Goal: Task Accomplishment & Management: Manage account settings

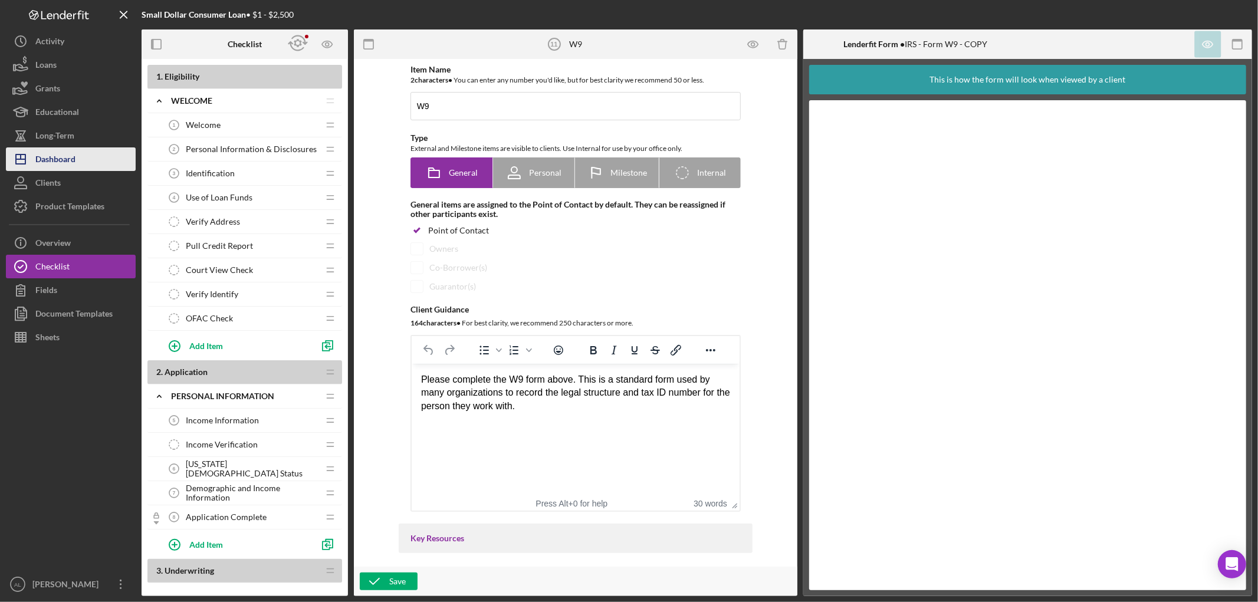
click at [84, 165] on button "Icon/Dashboard Dashboard" at bounding box center [71, 159] width 130 height 24
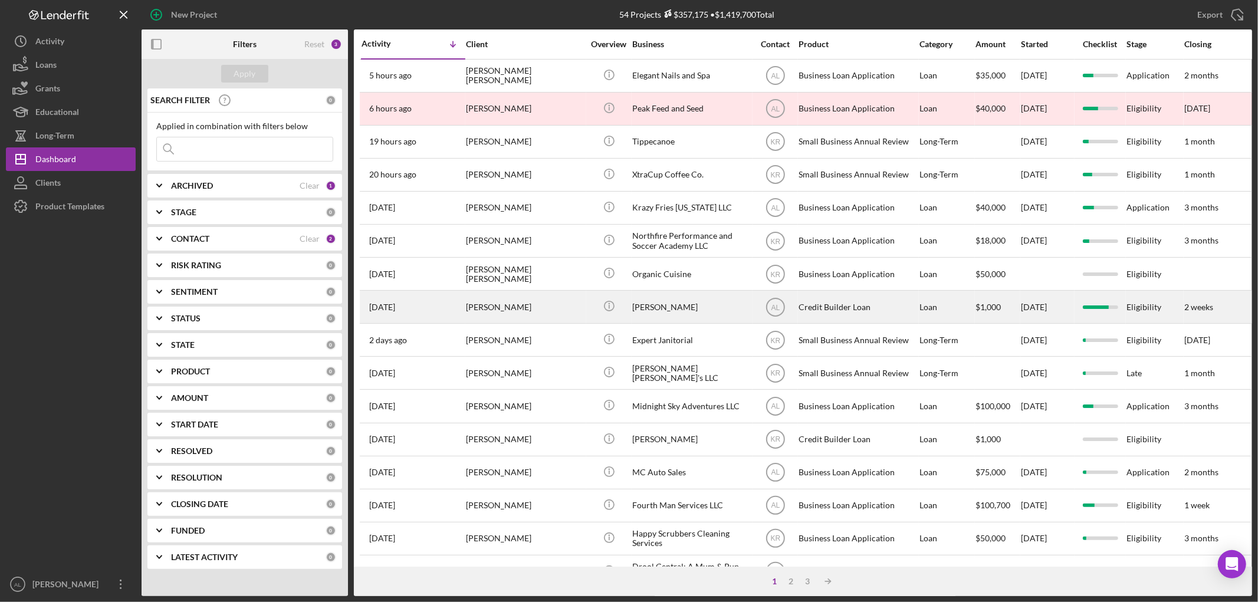
click at [491, 313] on div "[PERSON_NAME]" at bounding box center [525, 306] width 118 height 31
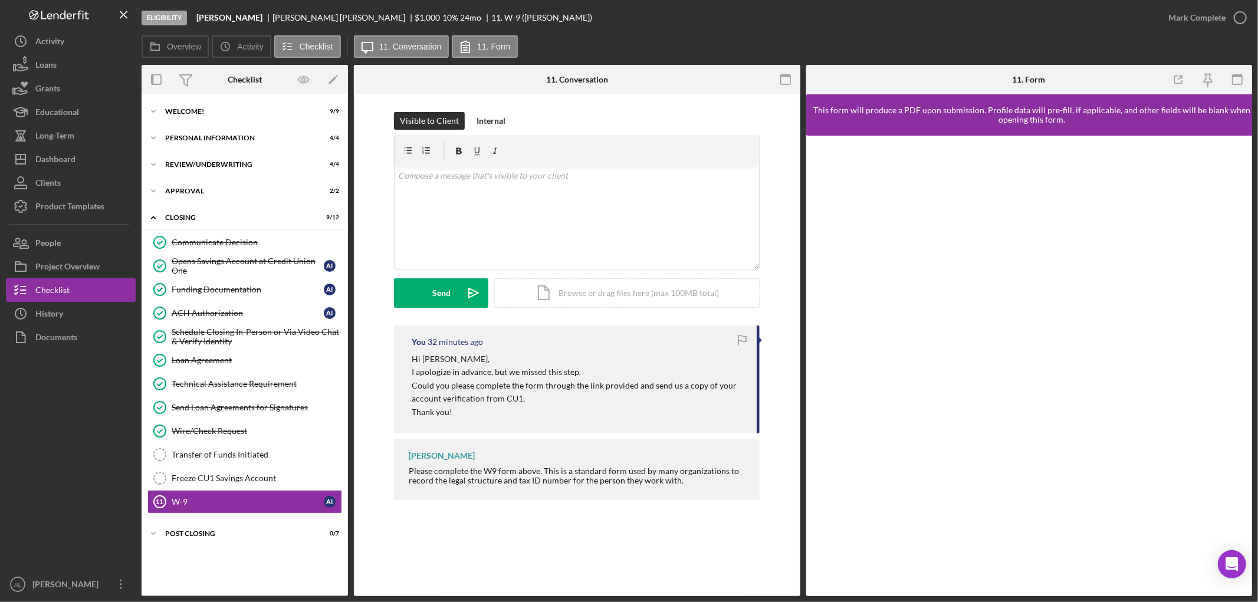
click at [1077, 143] on div at bounding box center [1029, 366] width 447 height 461
click at [1100, 102] on div "This form will produce a PDF upon submission. Profile data will pre-fill, if ap…" at bounding box center [1032, 114] width 452 height 41
click at [1101, 100] on div "This form will produce a PDF upon submission. Profile data will pre-fill, if ap…" at bounding box center [1032, 114] width 452 height 41
click at [1102, 99] on div "This form will produce a PDF upon submission. Profile data will pre-fill, if ap…" at bounding box center [1032, 114] width 452 height 41
click at [90, 203] on div "Product Templates" at bounding box center [69, 208] width 69 height 27
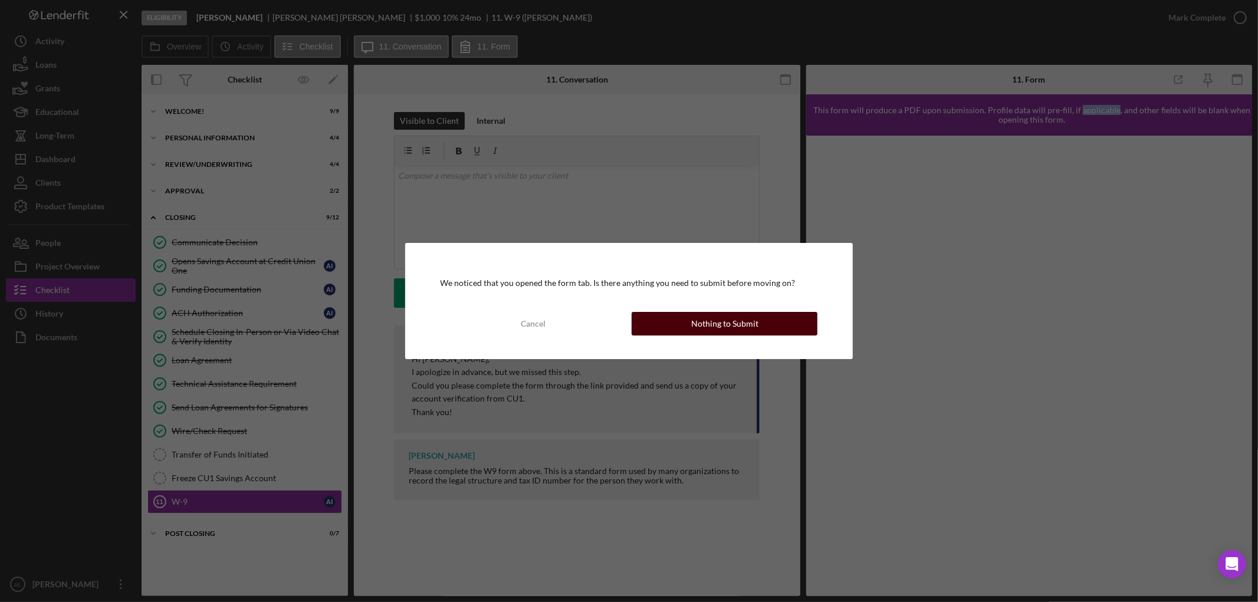
click at [701, 320] on div "Nothing to Submit" at bounding box center [724, 324] width 67 height 24
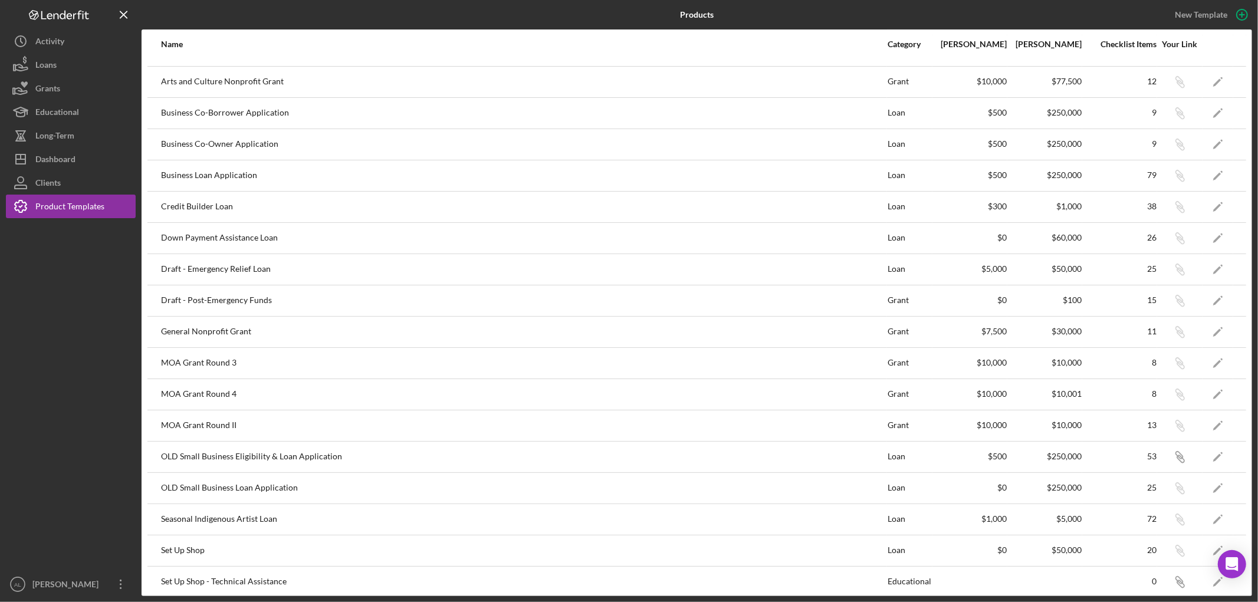
scroll to position [189, 0]
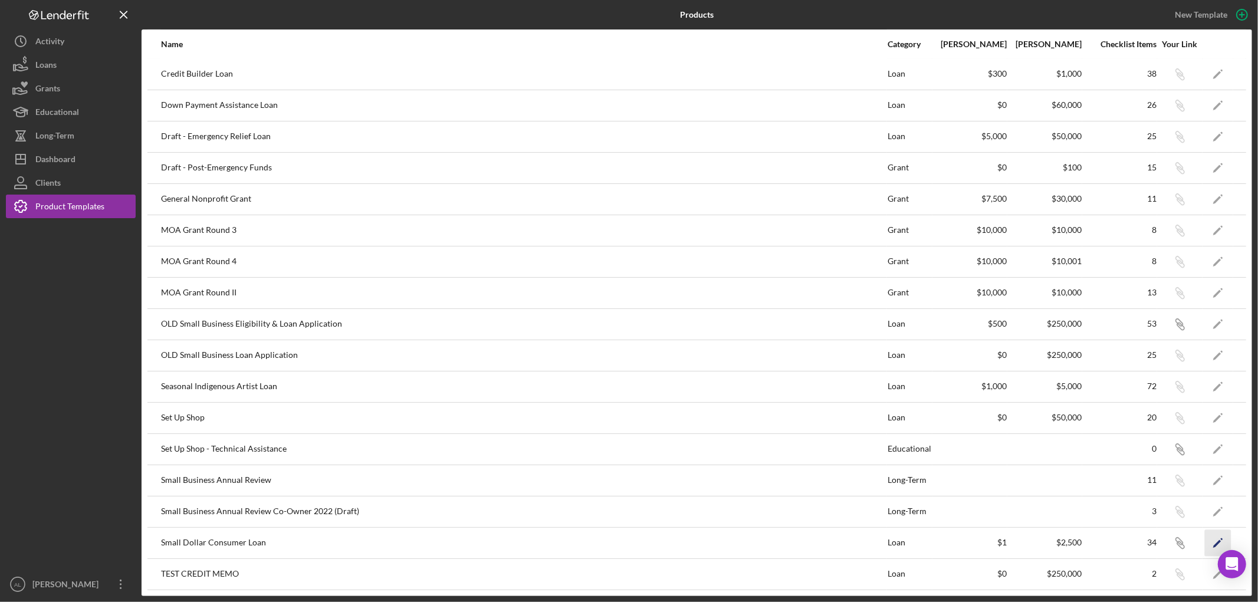
click at [1205, 545] on icon "Icon/Edit" at bounding box center [1218, 543] width 27 height 27
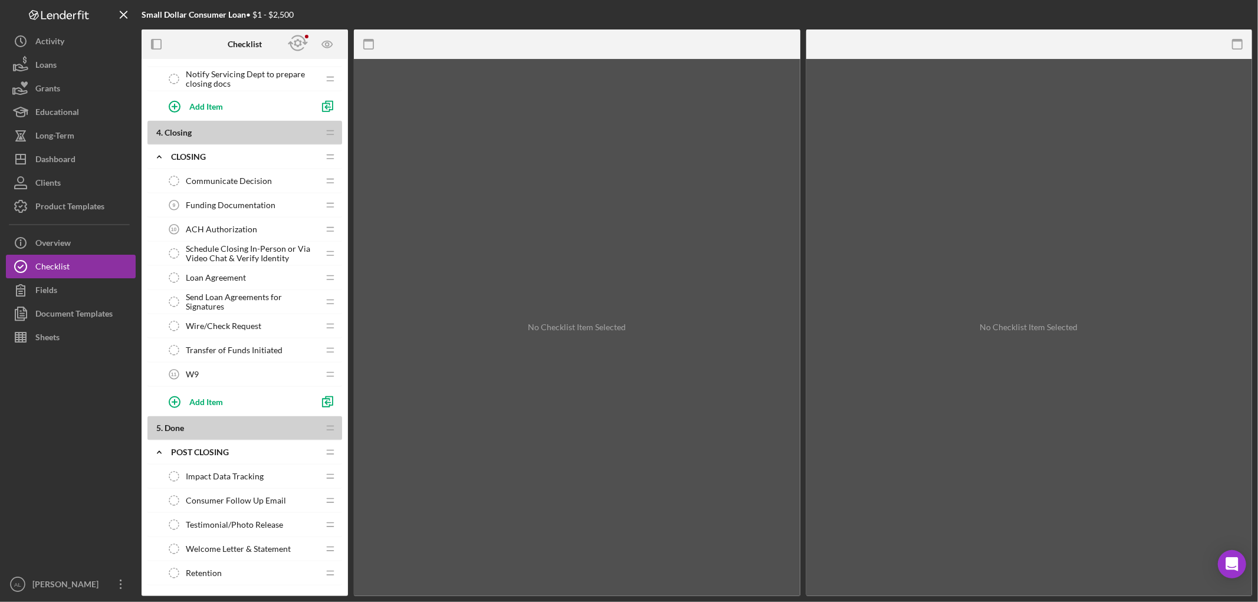
scroll to position [795, 0]
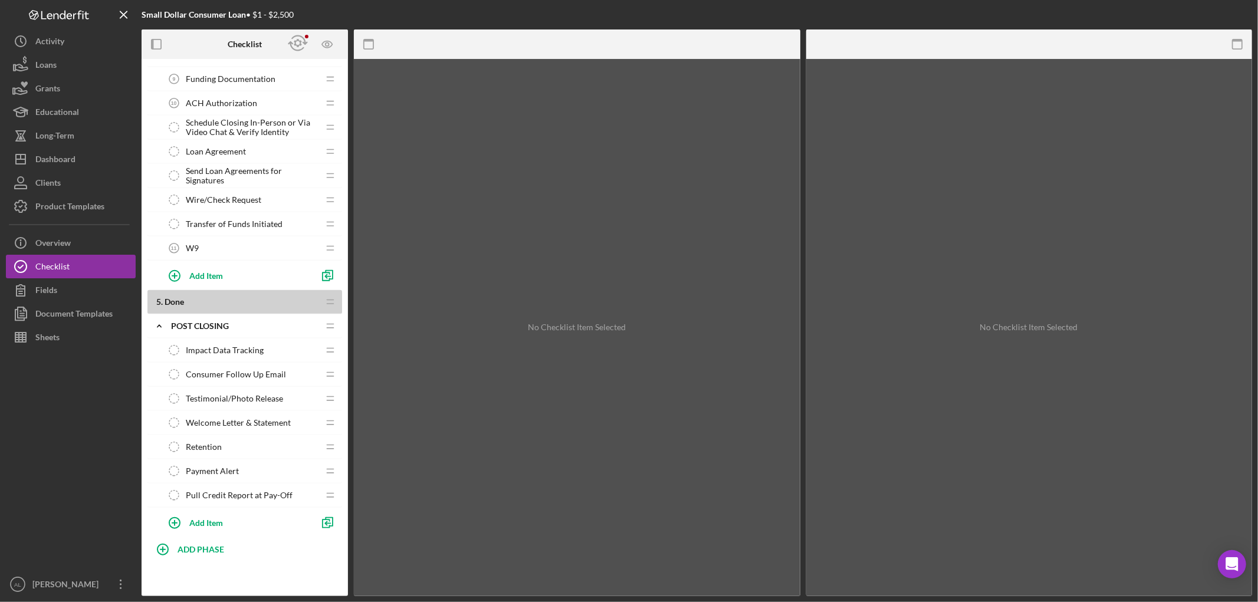
click at [198, 232] on div "Transfer of Funds Initiated Transfer of Funds Initiated" at bounding box center [240, 224] width 156 height 24
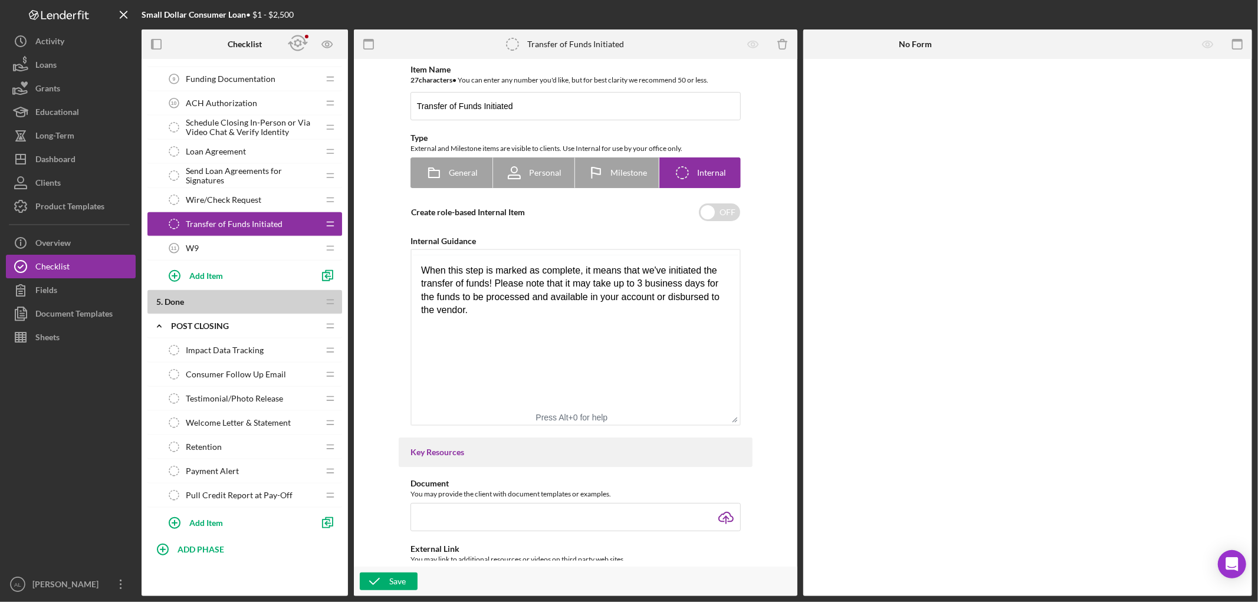
click at [191, 244] on span "W9" at bounding box center [192, 248] width 13 height 9
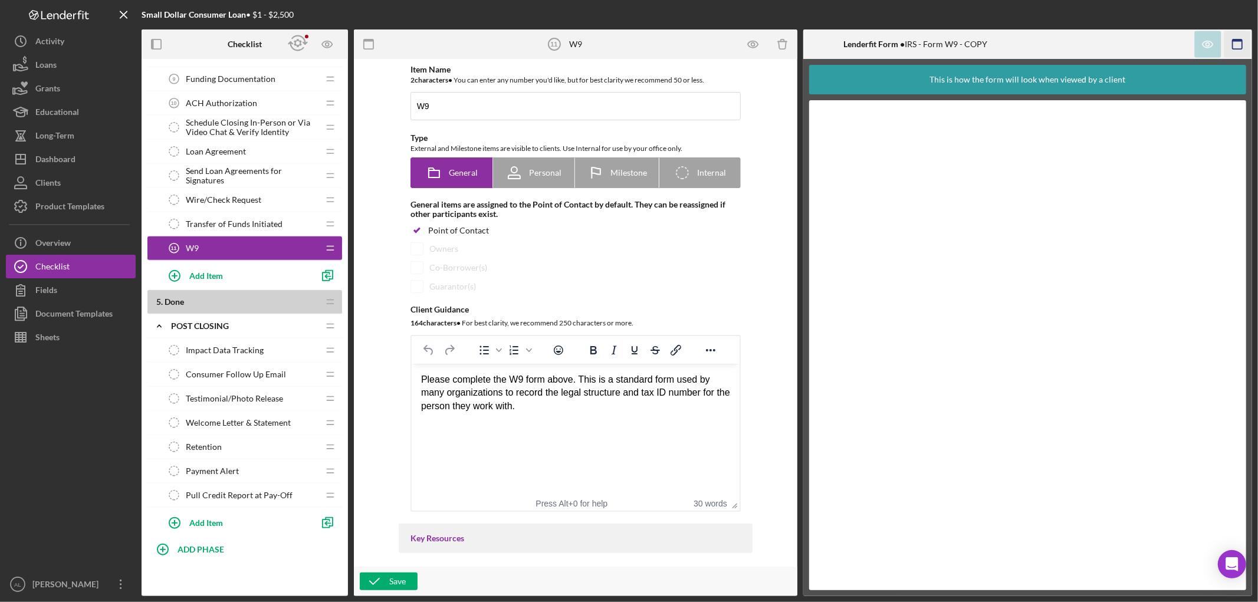
click at [1245, 43] on icon "button" at bounding box center [1238, 44] width 27 height 27
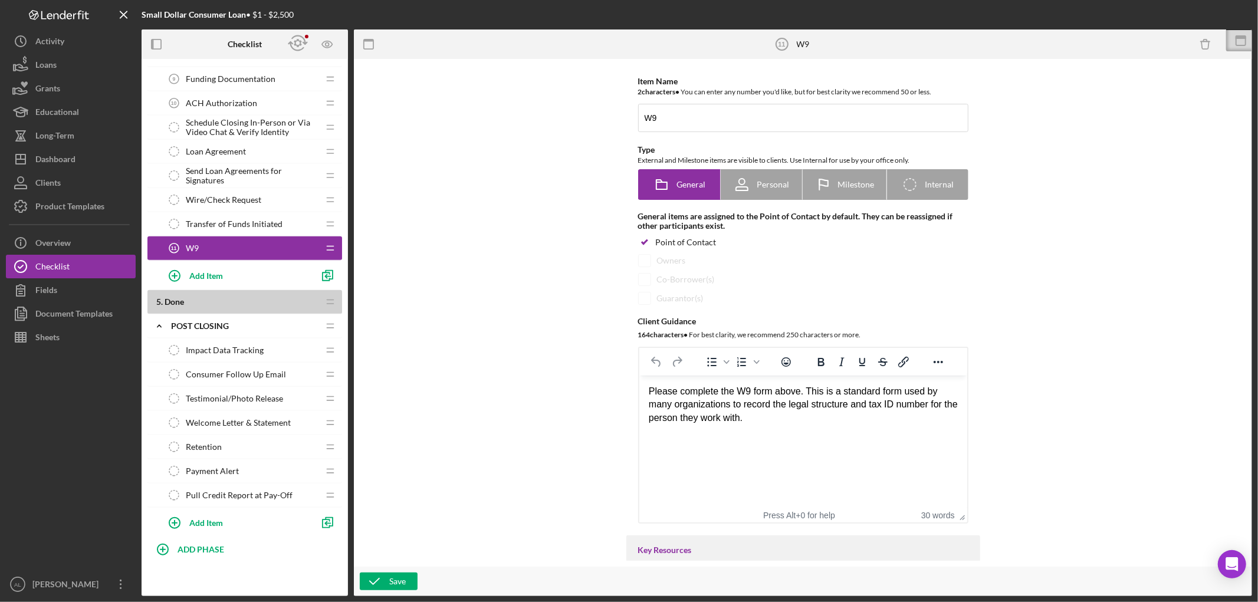
click at [1245, 43] on icon at bounding box center [1240, 40] width 29 height 29
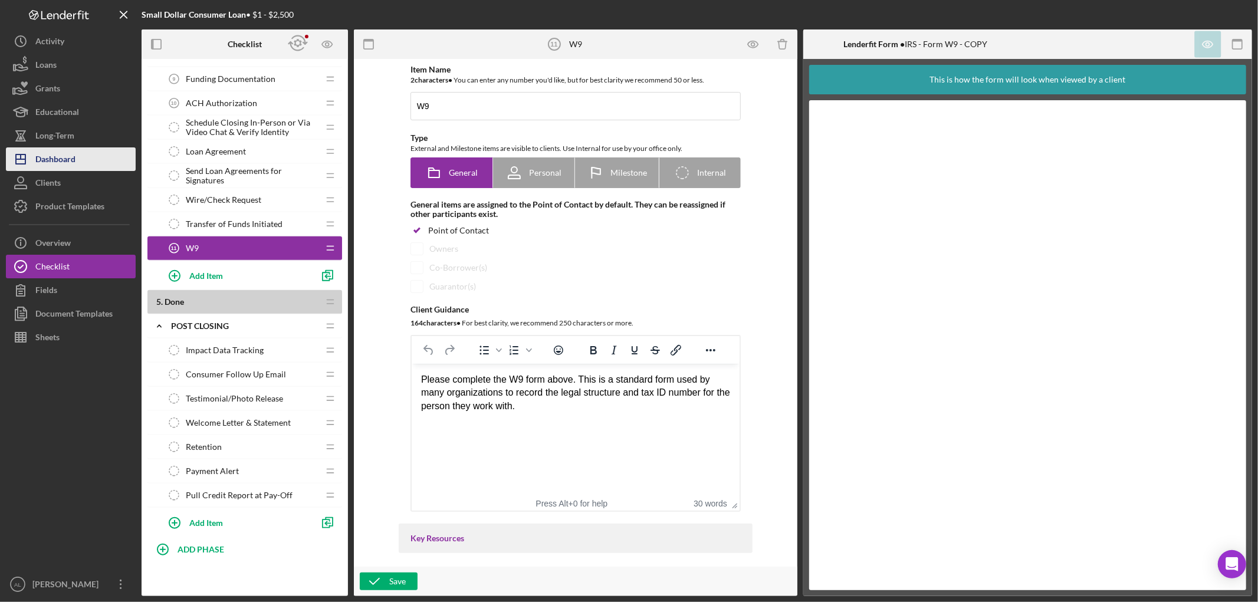
click at [31, 161] on icon "Icon/Dashboard" at bounding box center [20, 159] width 29 height 29
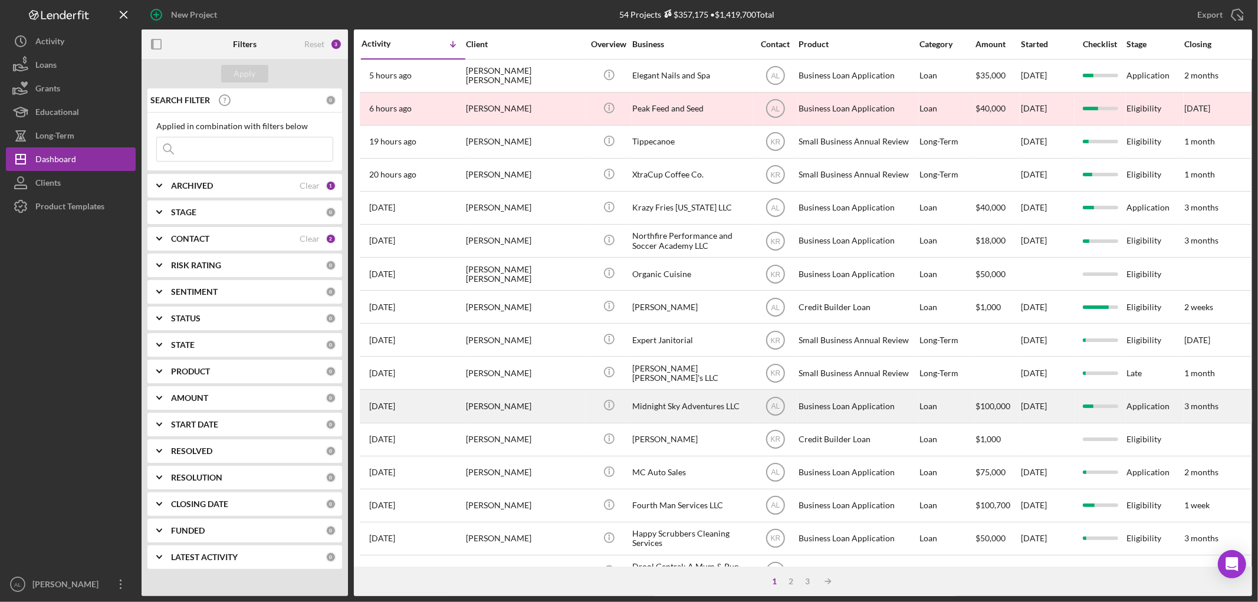
click at [531, 418] on div "[PERSON_NAME]" at bounding box center [525, 406] width 118 height 31
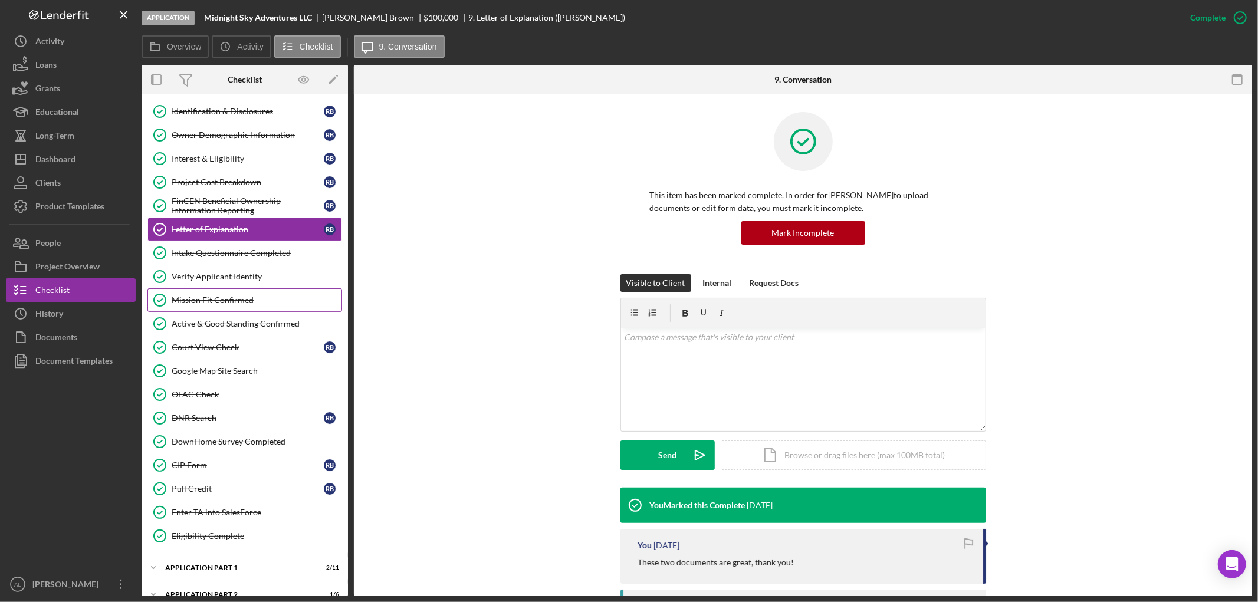
scroll to position [221, 0]
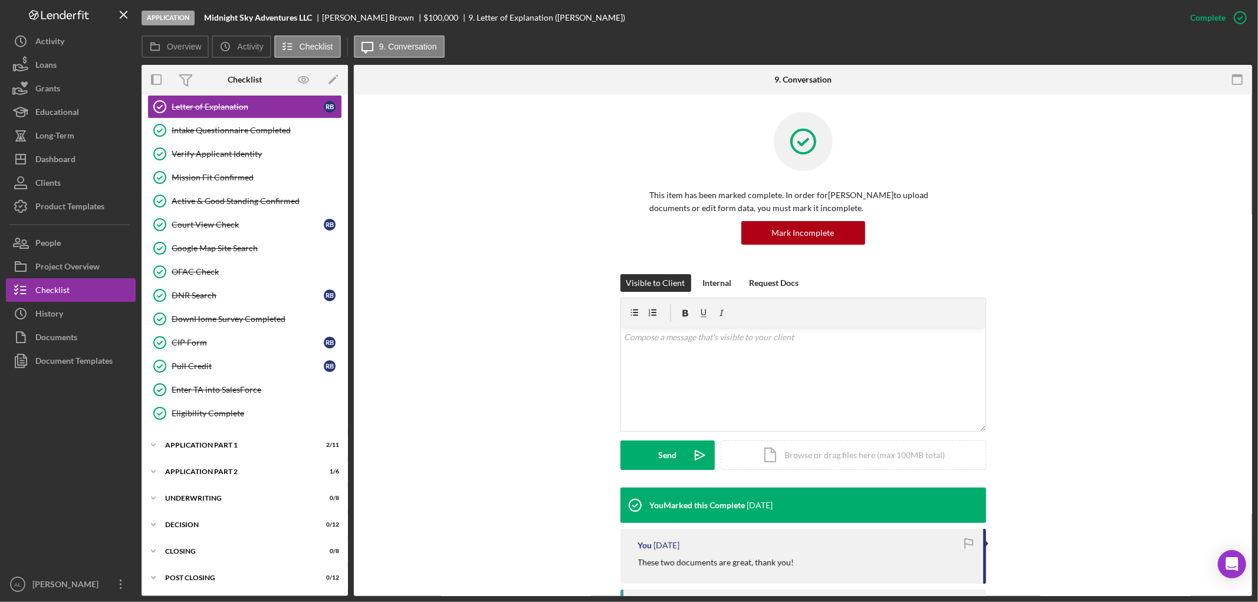
click at [460, 217] on div "This item has been marked complete. In order for [PERSON_NAME] to upload docume…" at bounding box center [803, 193] width 863 height 162
click at [248, 445] on div "Application Part 1" at bounding box center [249, 445] width 168 height 7
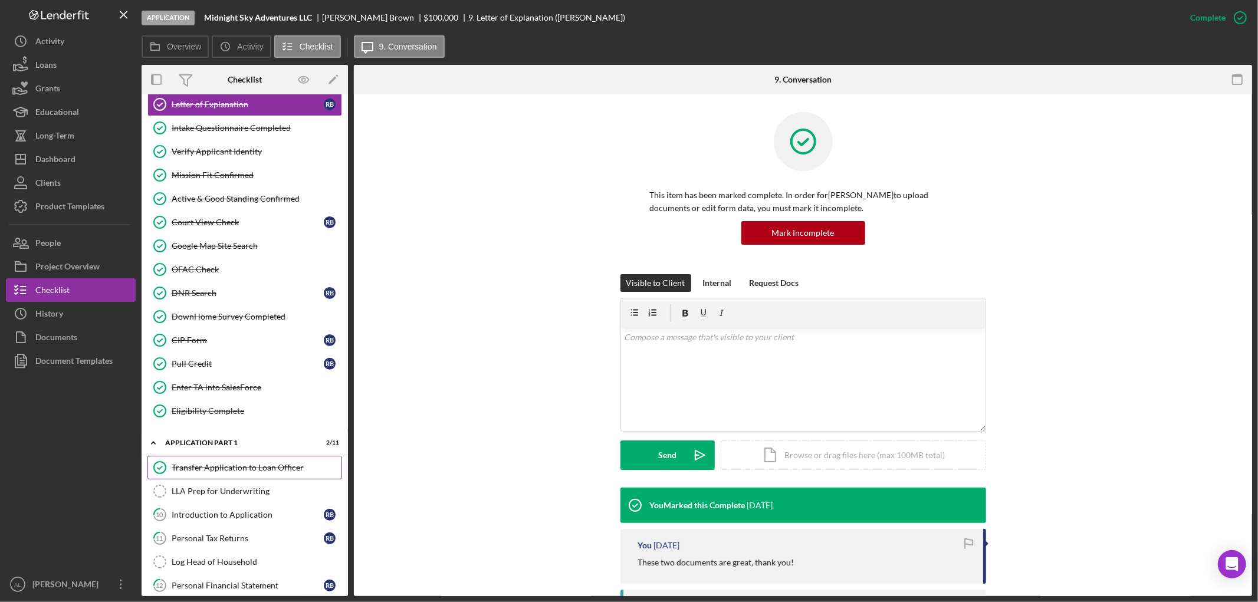
scroll to position [352, 0]
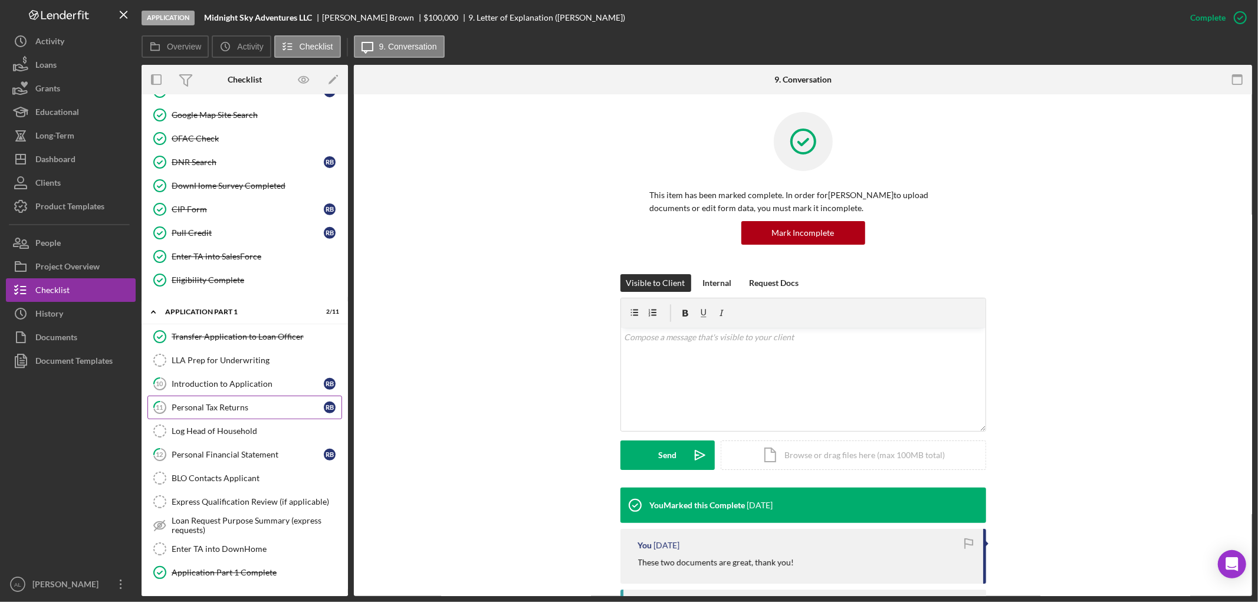
click at [232, 405] on link "11 Personal Tax Returns R B" at bounding box center [244, 408] width 195 height 24
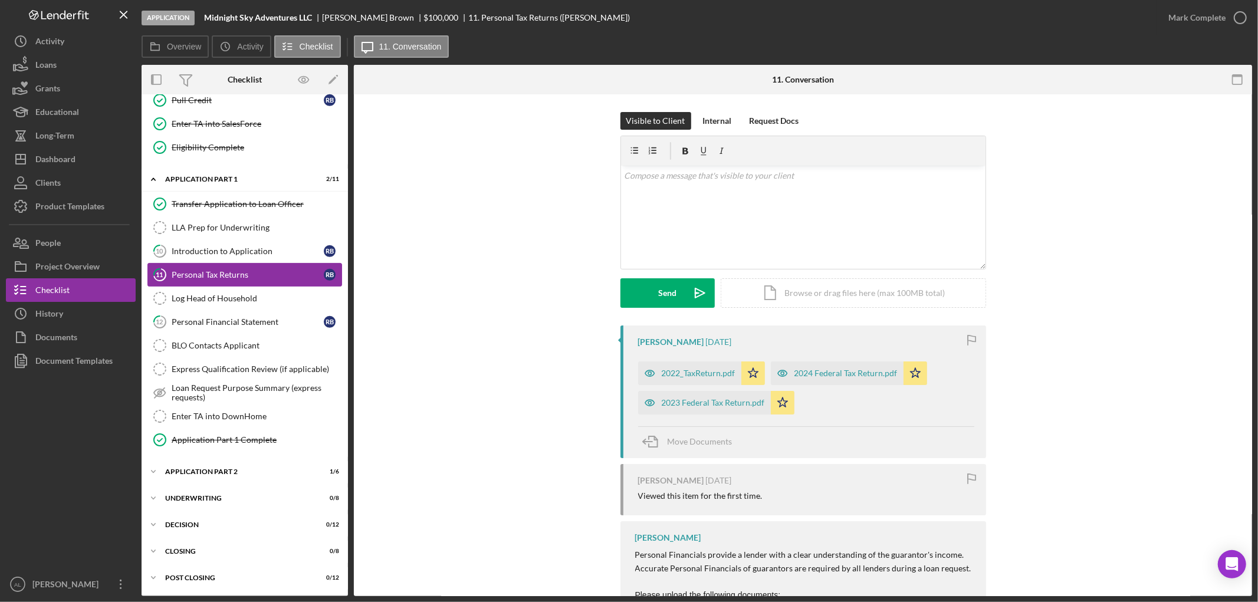
scroll to position [488, 0]
click at [229, 478] on div "Icon/Expander Application Part 2 1 / 6" at bounding box center [245, 472] width 206 height 24
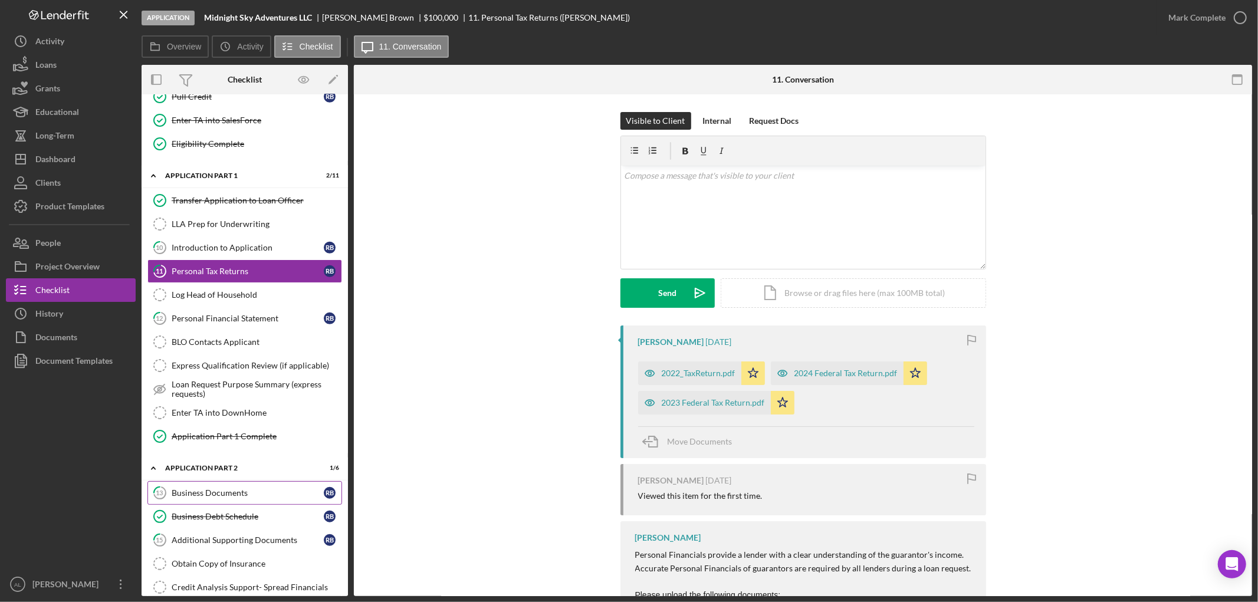
click at [232, 498] on div "Business Documents" at bounding box center [248, 492] width 152 height 9
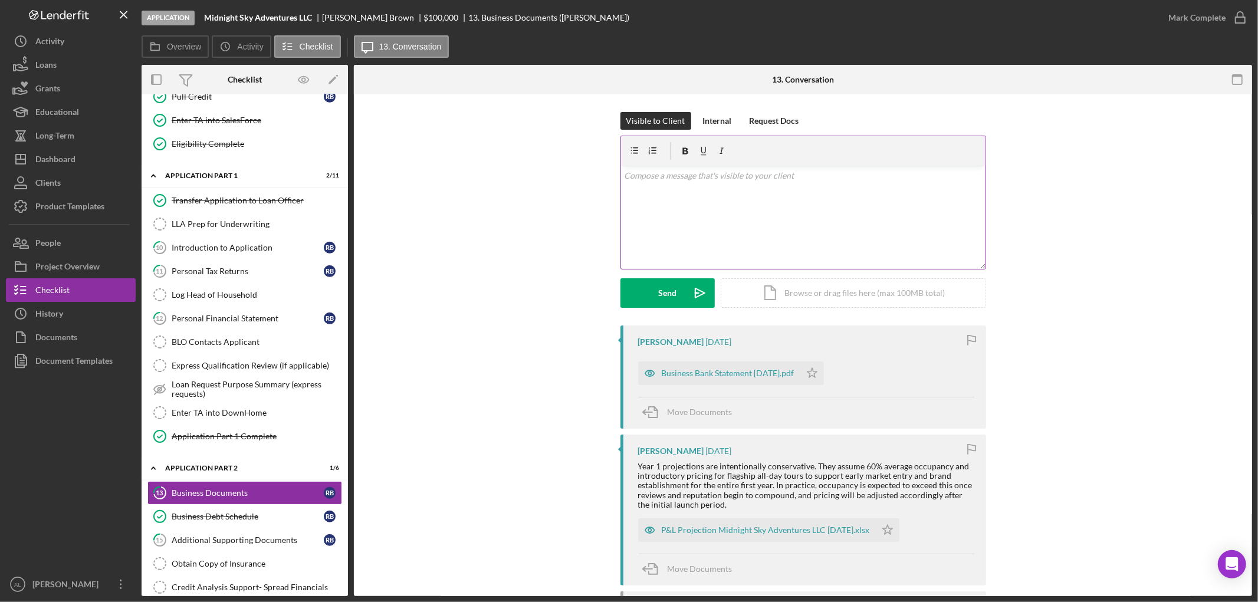
click at [730, 219] on div "v Color teal Color pink Remove color Add row above Add row below Add column bef…" at bounding box center [803, 217] width 365 height 103
click at [868, 195] on p "I just want to let you know that I am still working on your application. I will…" at bounding box center [803, 192] width 358 height 13
click at [757, 205] on p "I just want to let you know that I am still working on your application. Do you…" at bounding box center [803, 199] width 358 height 27
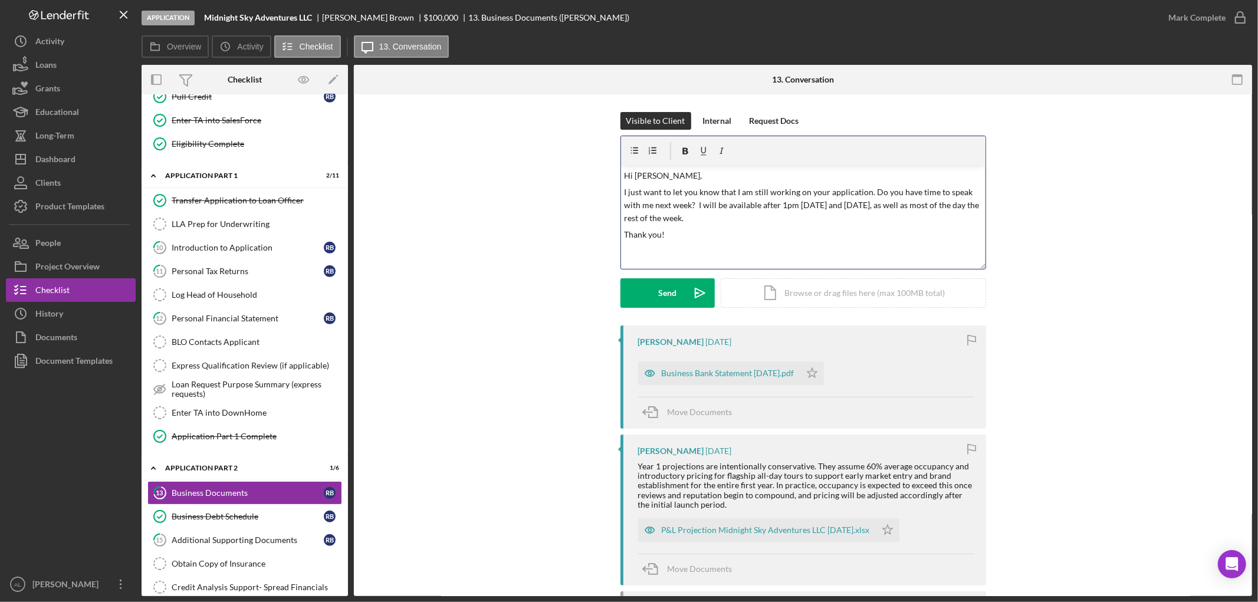
drag, startPoint x: 740, startPoint y: 217, endPoint x: 644, endPoint y: 204, distance: 97.6
click at [644, 204] on p "I just want to let you know that I am still working on your application. Do you…" at bounding box center [803, 206] width 358 height 40
click at [774, 198] on p "I just want to let you know that I am still working on your application. Do you…" at bounding box center [803, 199] width 358 height 27
click at [776, 206] on p "I just want to let you know that I am still working on your application. Do you…" at bounding box center [803, 199] width 358 height 27
click at [691, 199] on p "I just want to let you know that I am still working on your application. Do you…" at bounding box center [803, 206] width 358 height 40
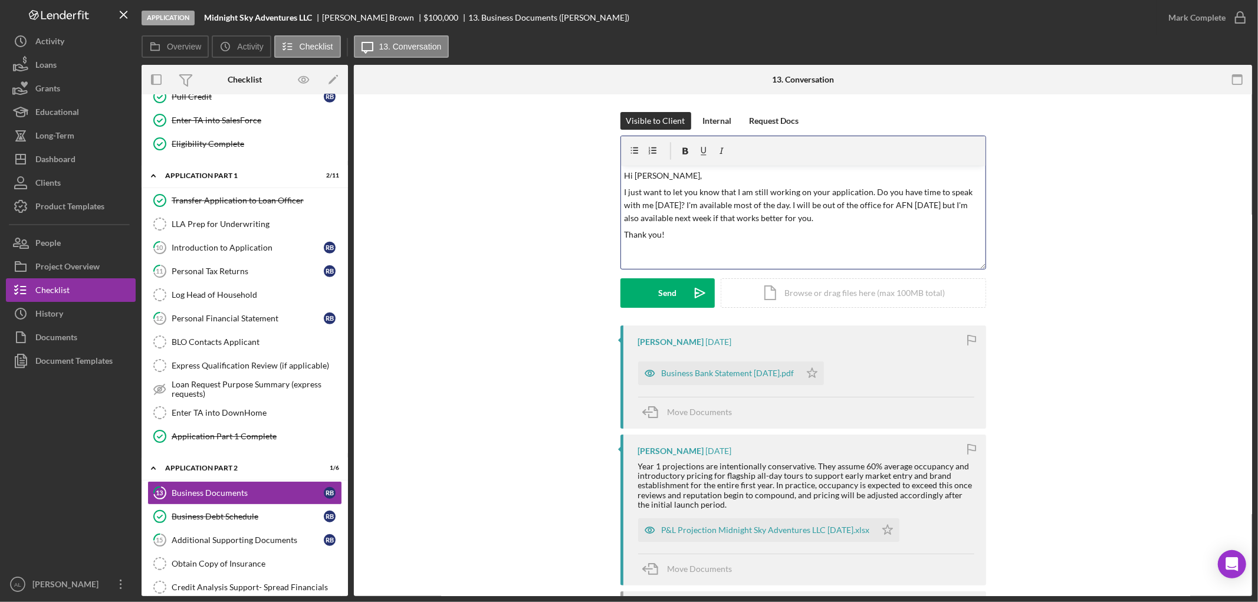
click at [764, 191] on p "I just want to let you know that I am still working on your application. Do you…" at bounding box center [803, 206] width 358 height 40
click at [697, 204] on p "I just want to let you know that I am still working on your application. Do you…" at bounding box center [803, 206] width 358 height 40
click at [795, 205] on p "I just want to let you know that I am still working on your application. Do you…" at bounding box center [803, 206] width 358 height 40
click at [654, 289] on button "Send Icon/icon-invite-send" at bounding box center [668, 292] width 94 height 29
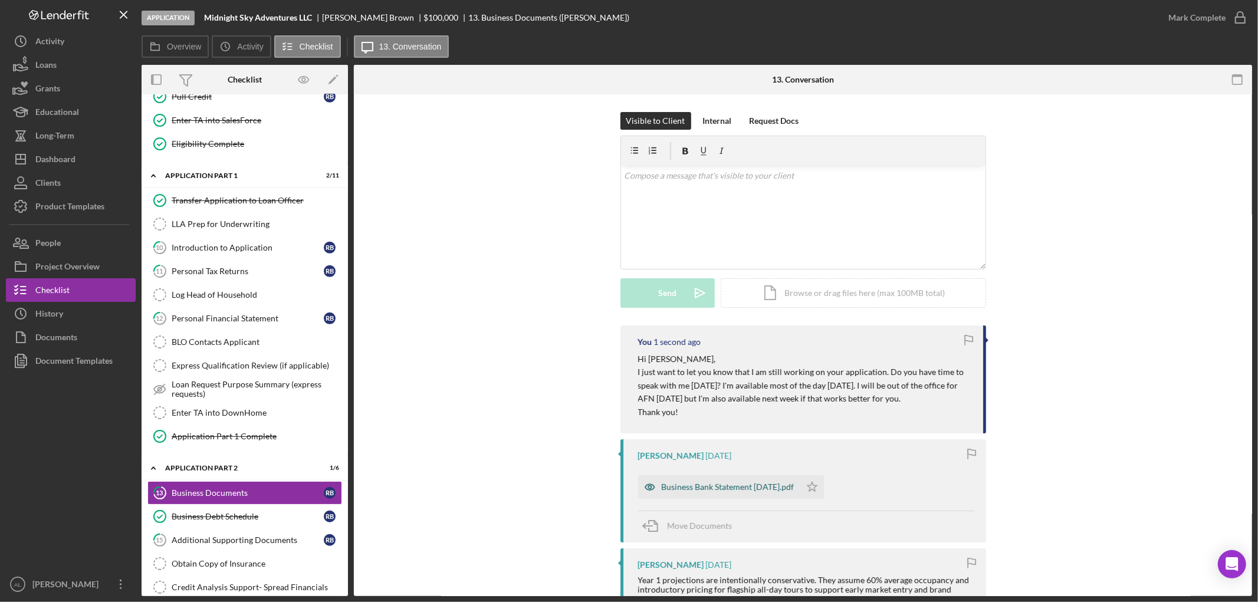
click at [727, 372] on p "I just want to let you know that I am still working on your application. Do you…" at bounding box center [804, 386] width 333 height 40
click at [753, 487] on div "Business Bank Statement [DATE].pdf" at bounding box center [728, 487] width 133 height 9
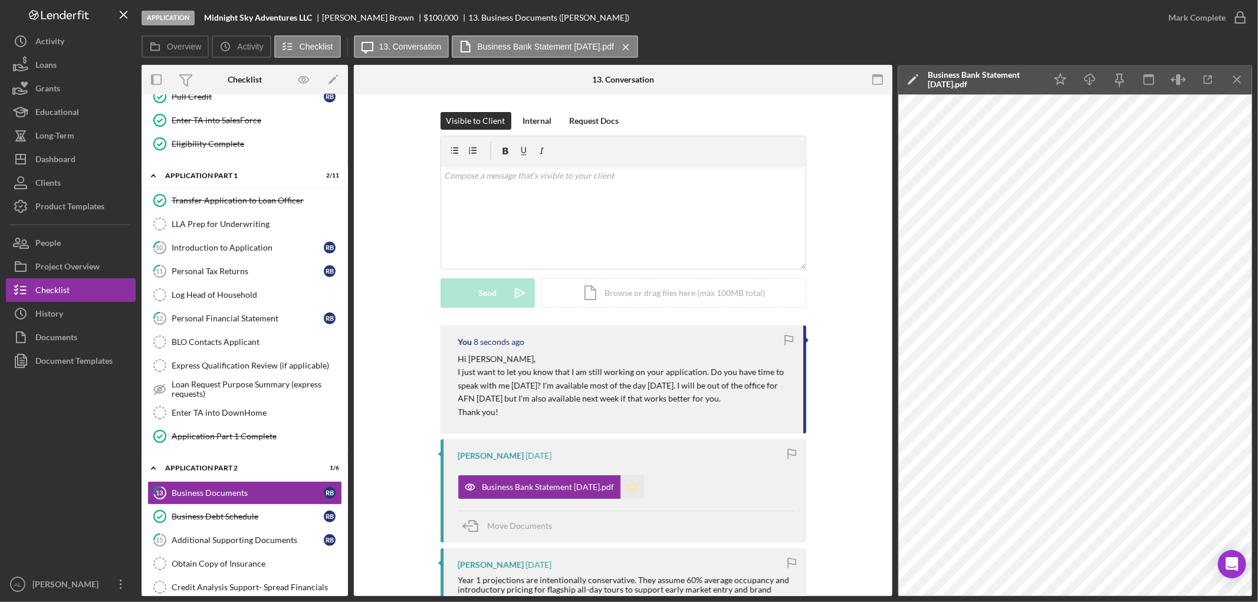
click at [634, 493] on icon "Icon/Star" at bounding box center [633, 487] width 24 height 24
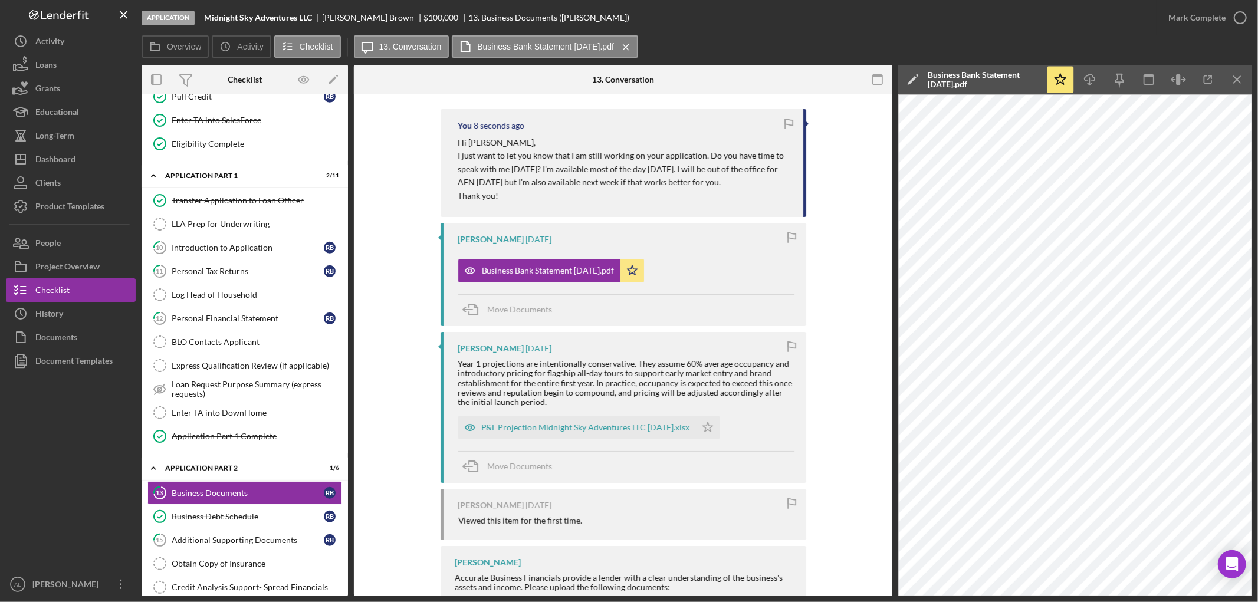
scroll to position [363, 0]
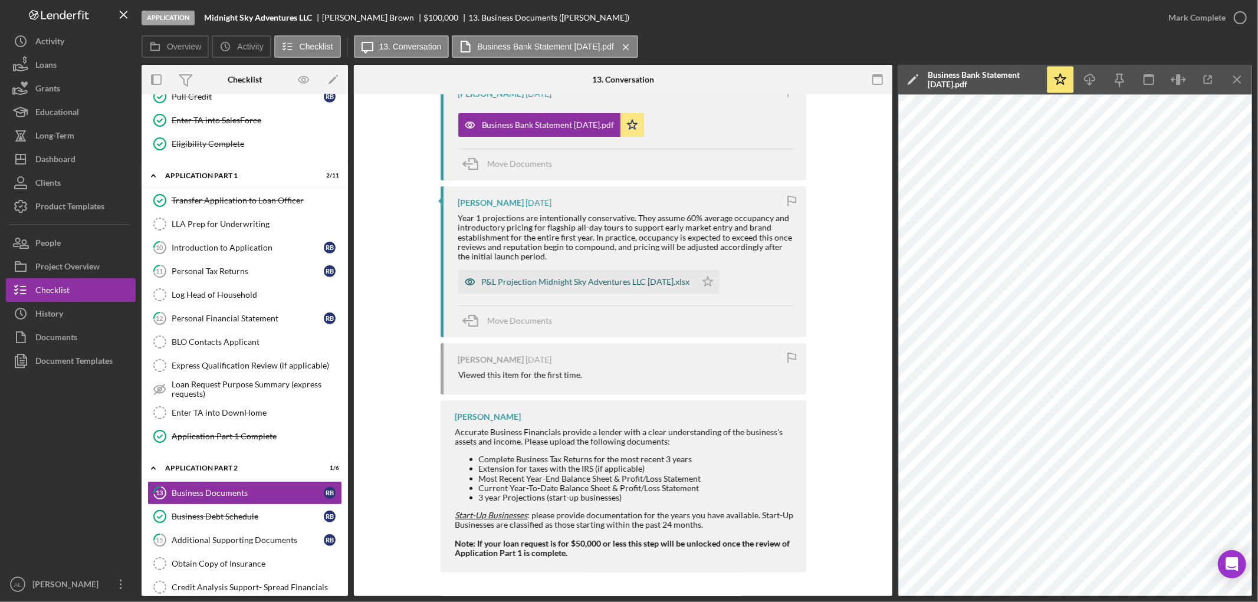
click at [636, 274] on div "P&L Projection Midnight Sky Adventures LLC [DATE].xlsx" at bounding box center [577, 282] width 238 height 24
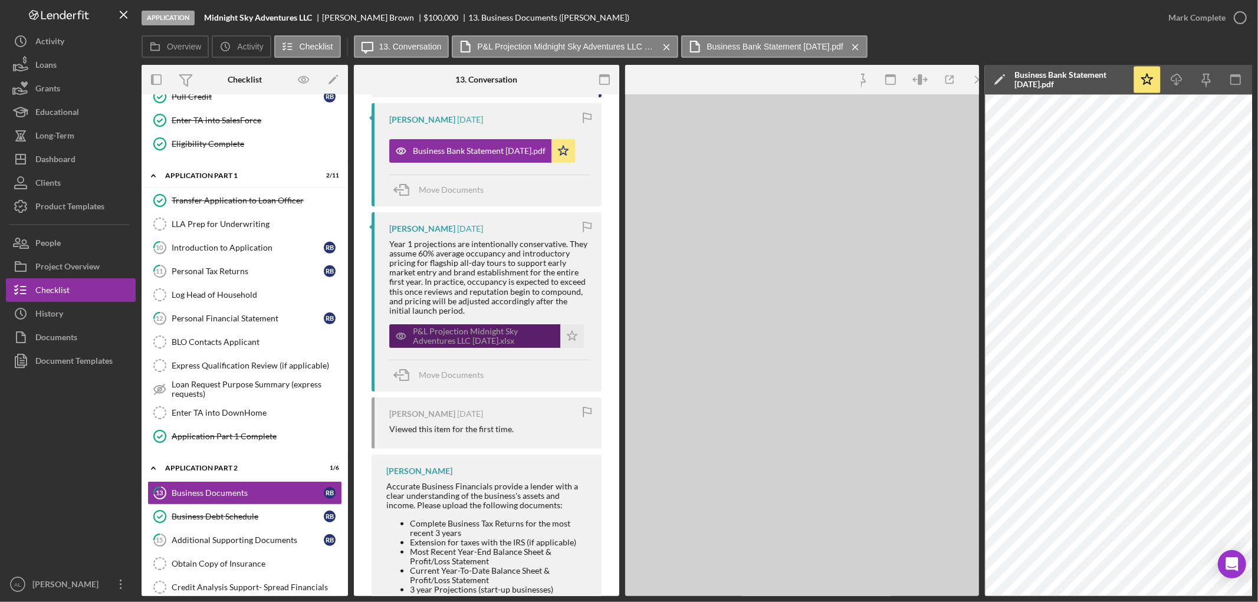
scroll to position [389, 0]
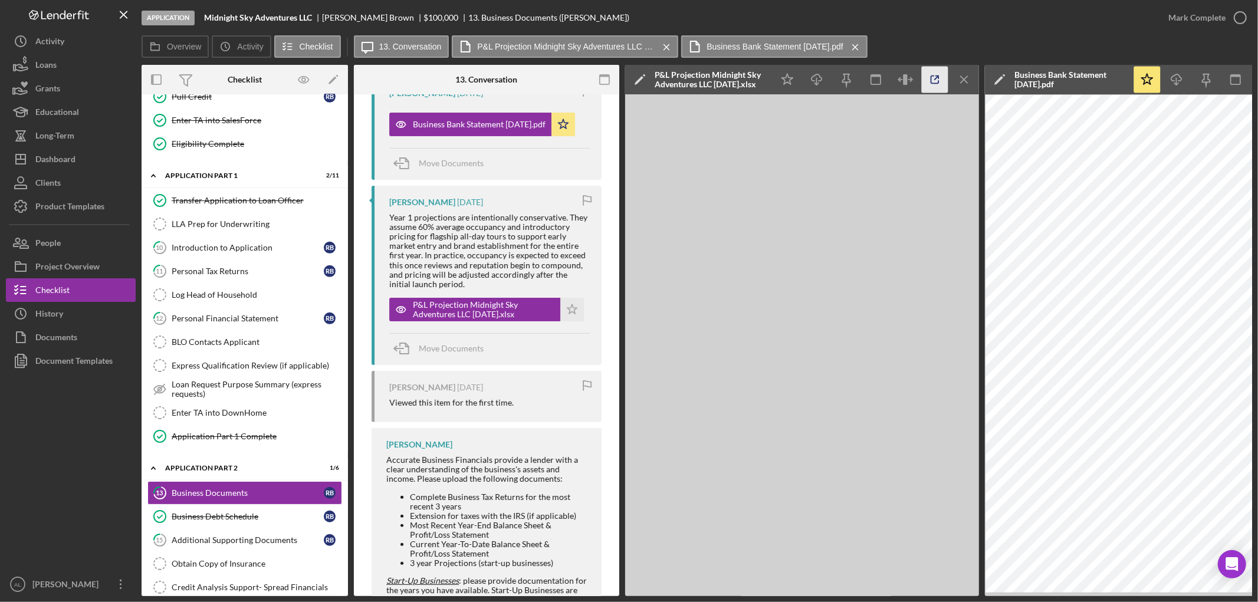
click at [938, 79] on icon "button" at bounding box center [935, 80] width 27 height 27
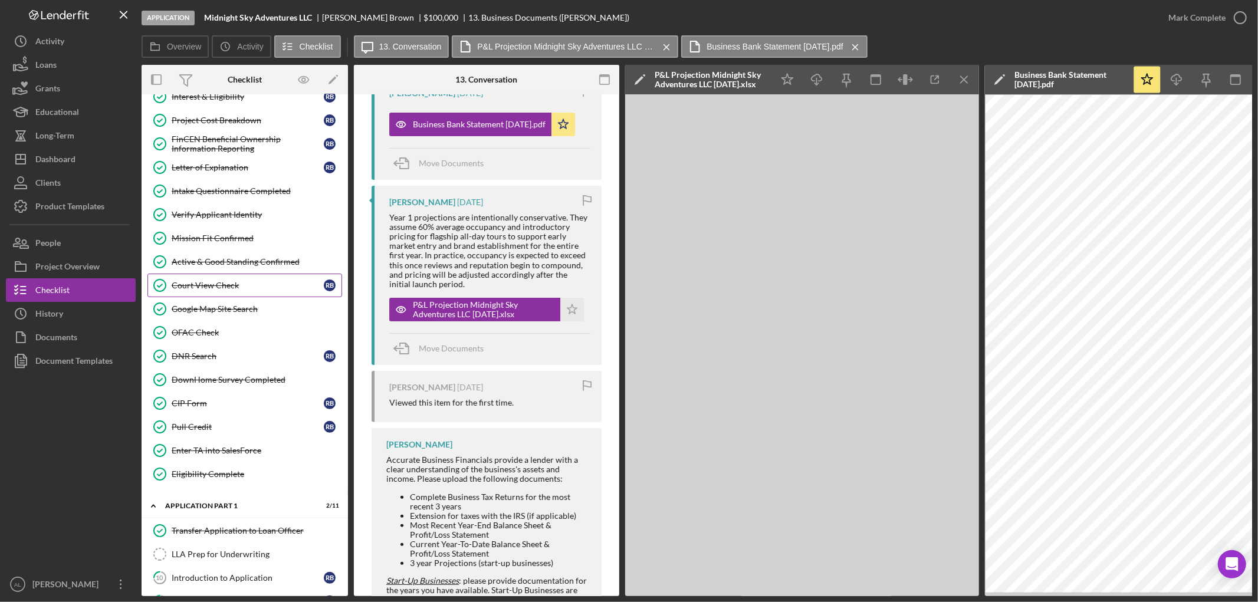
scroll to position [0, 0]
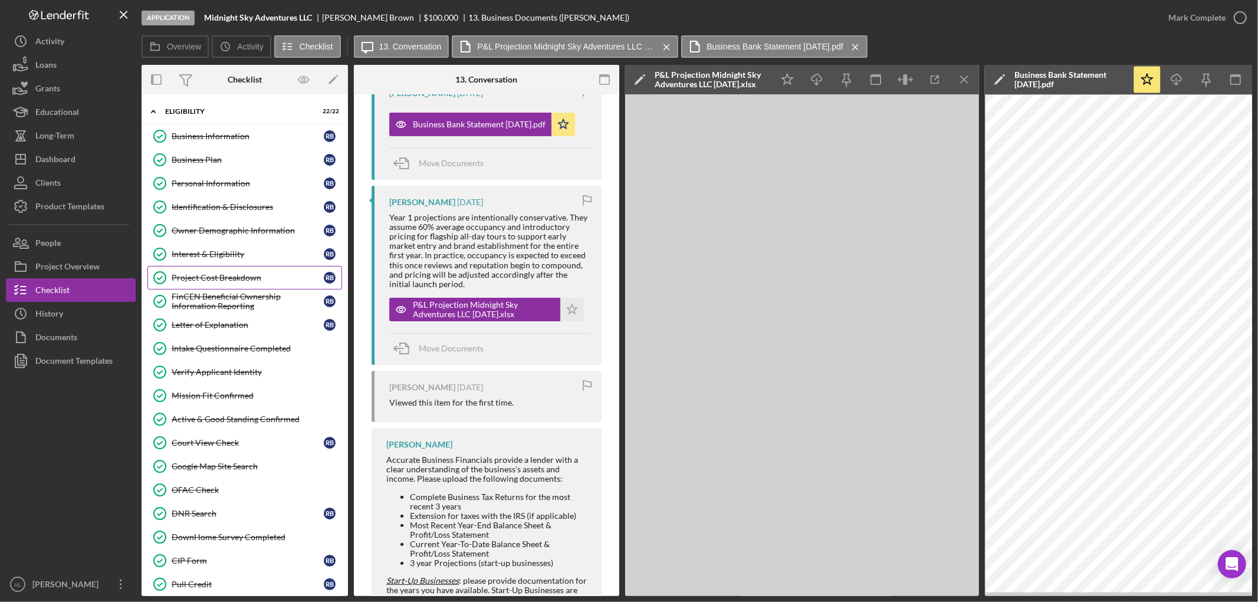
click at [236, 277] on div "Project Cost Breakdown" at bounding box center [248, 277] width 152 height 9
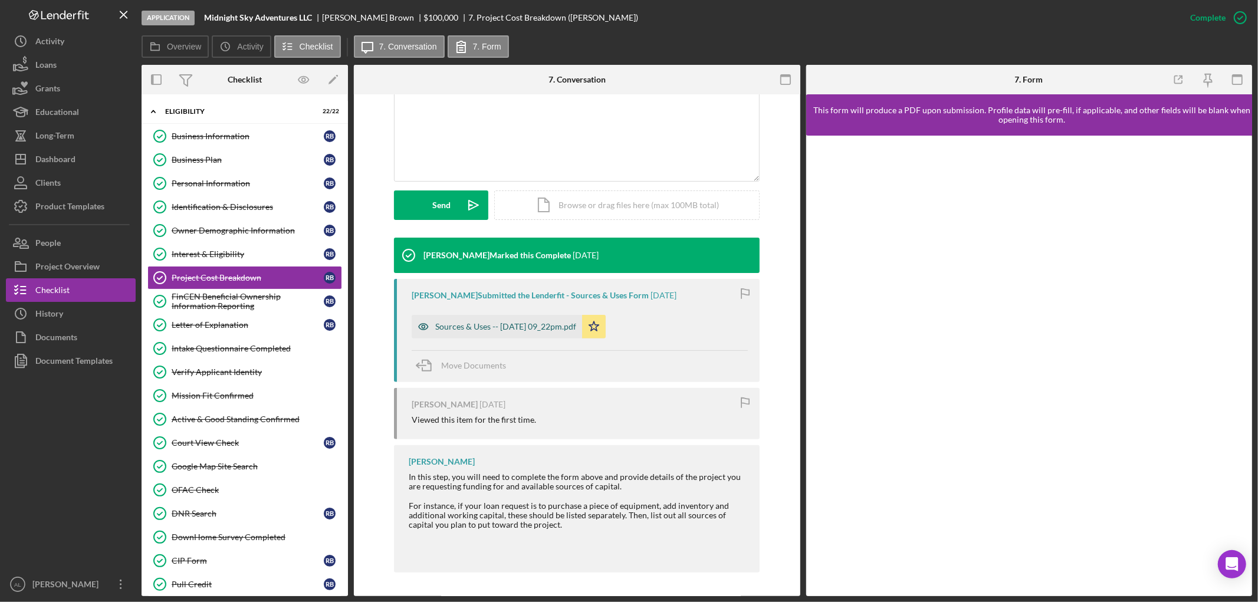
click at [557, 323] on div "Sources & Uses -- [DATE] 09_22pm.pdf" at bounding box center [505, 326] width 141 height 9
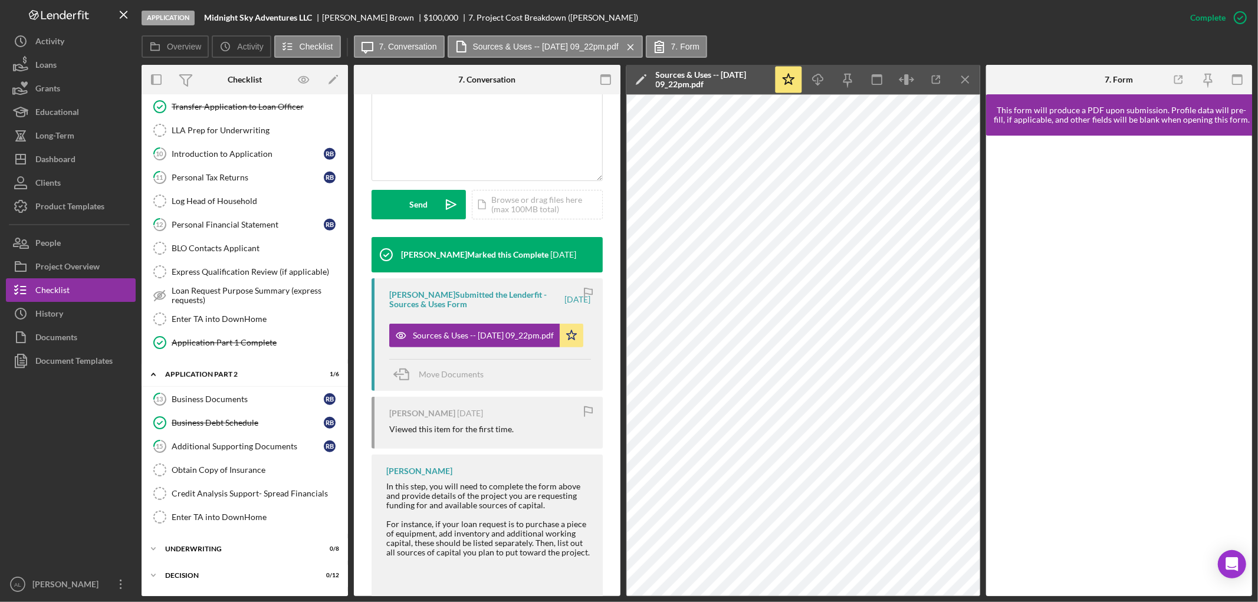
scroll to position [637, 0]
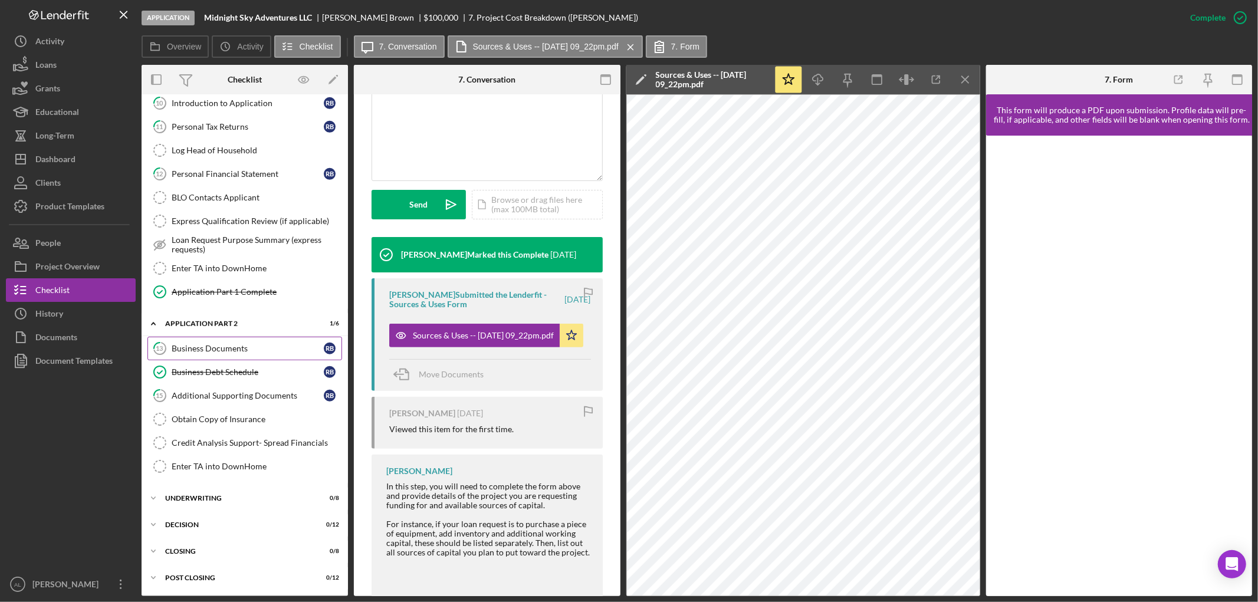
click at [231, 357] on link "13 Business Documents R B" at bounding box center [244, 349] width 195 height 24
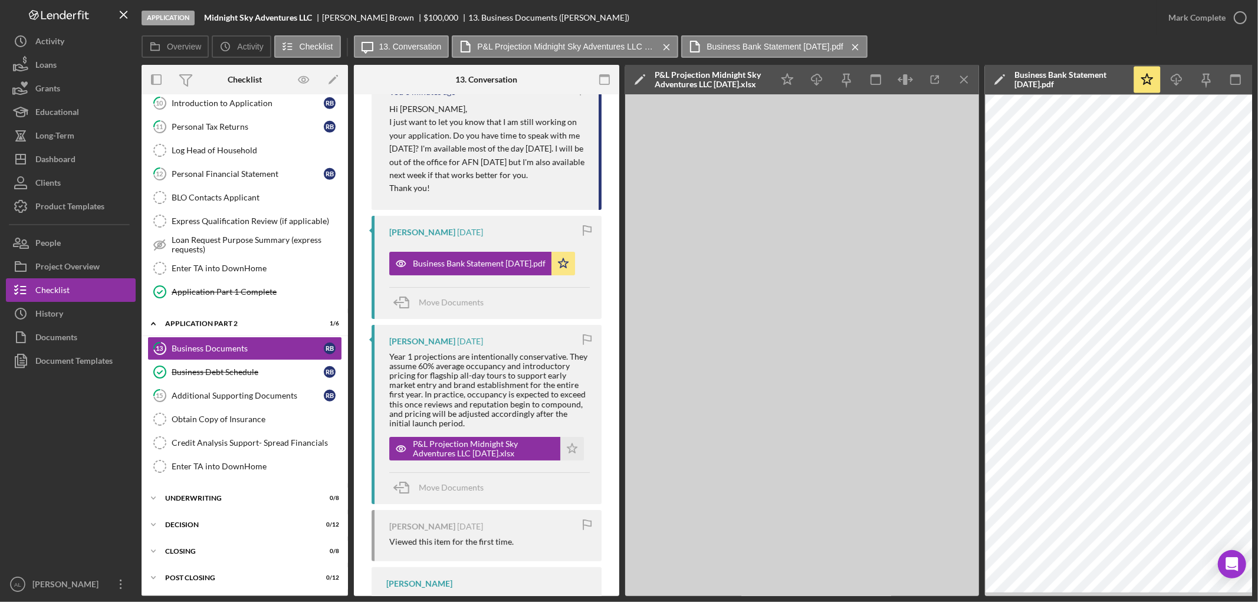
scroll to position [281, 0]
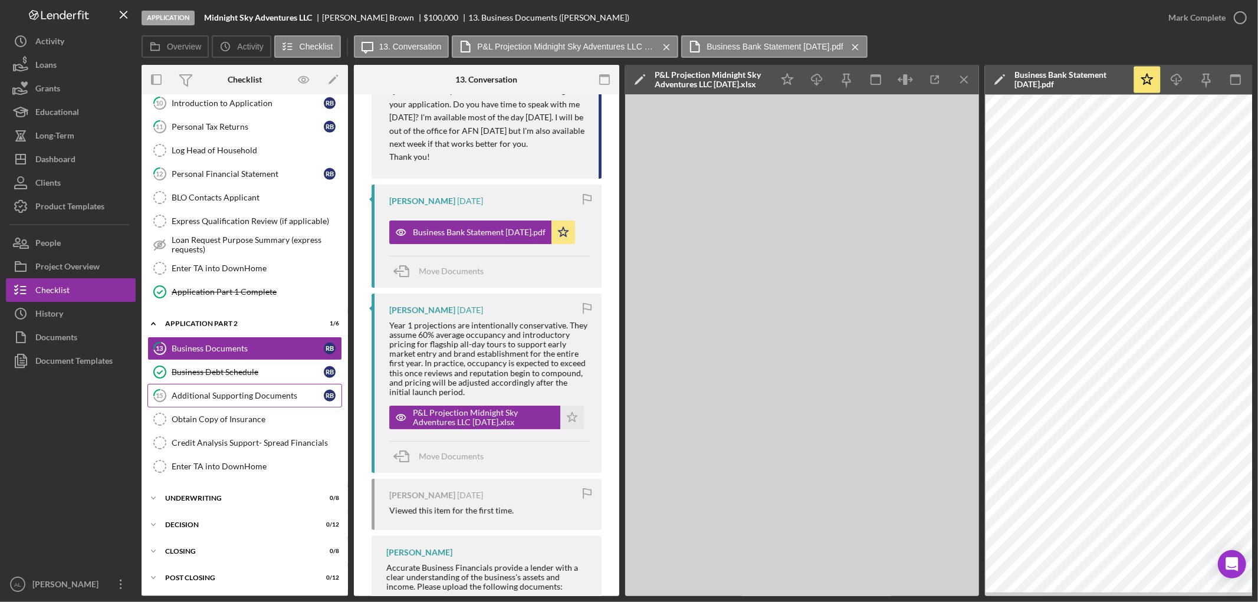
click at [232, 385] on link "15 Additional Supporting Documents R B" at bounding box center [244, 396] width 195 height 24
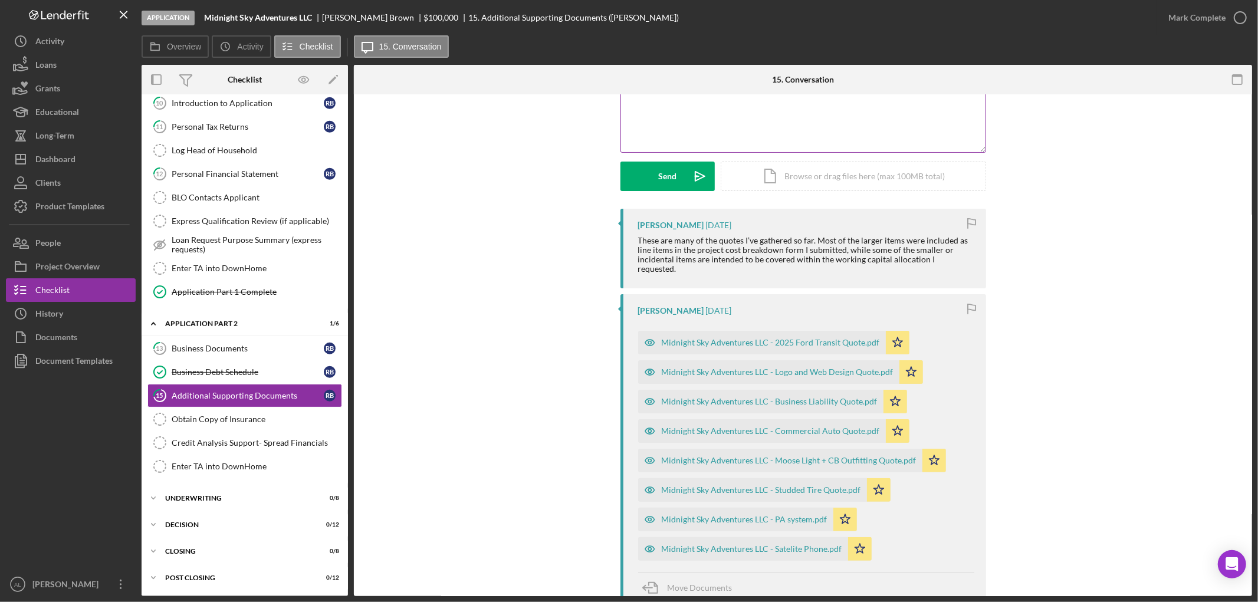
scroll to position [196, 0]
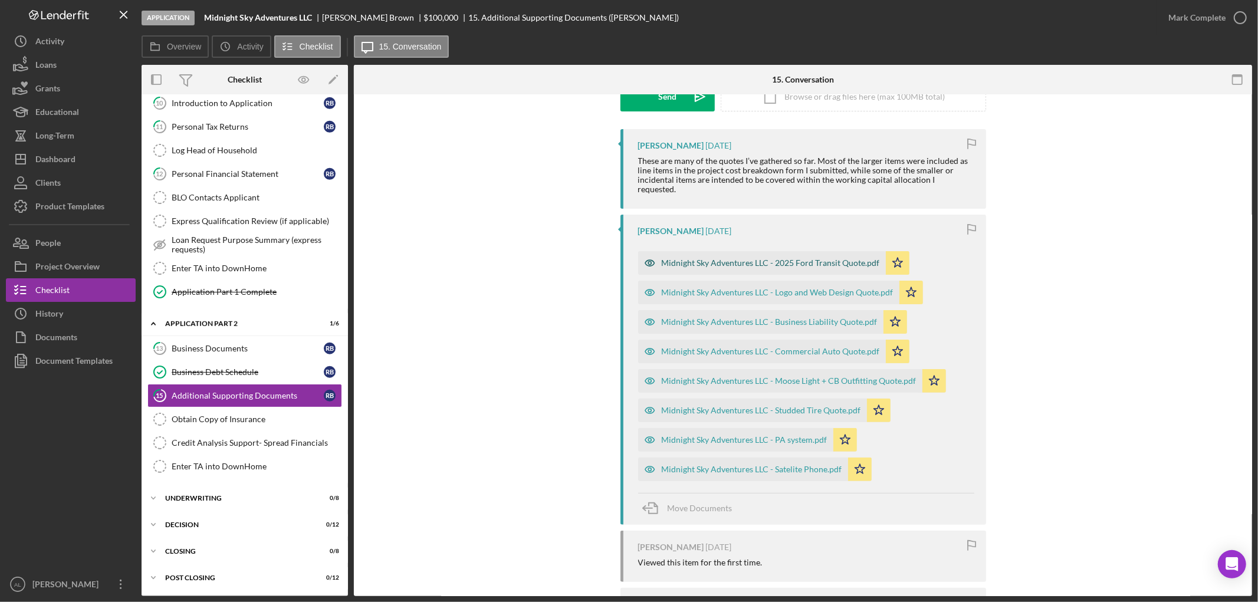
click at [736, 258] on div "Midnight Sky Adventures LLC - 2025 Ford Transit Quote.pdf" at bounding box center [771, 262] width 218 height 9
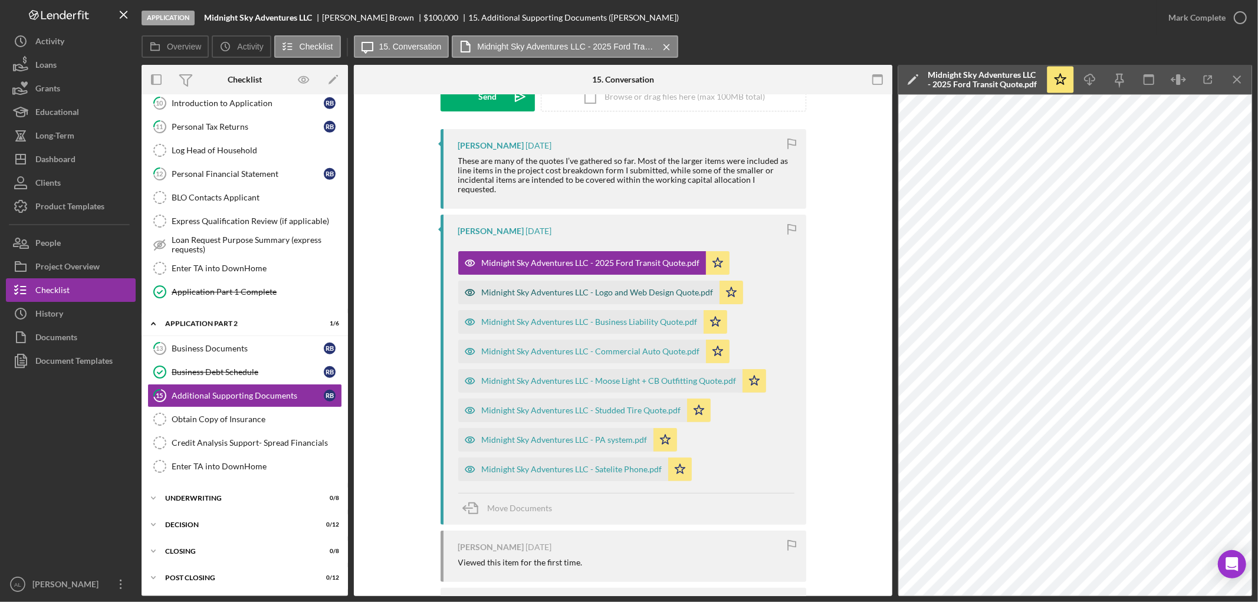
click at [586, 288] on div "Midnight Sky Adventures LLC - Logo and Web Design Quote.pdf" at bounding box center [598, 292] width 232 height 9
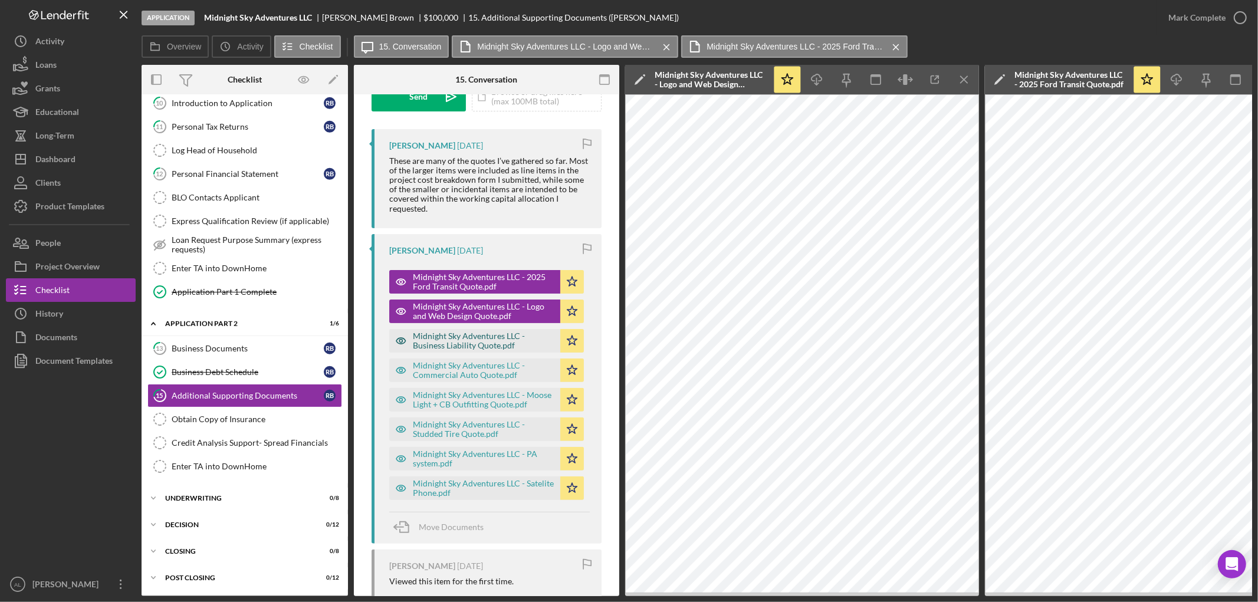
click at [435, 332] on div "Midnight Sky Adventures LLC - Business Liability Quote.pdf" at bounding box center [484, 341] width 142 height 19
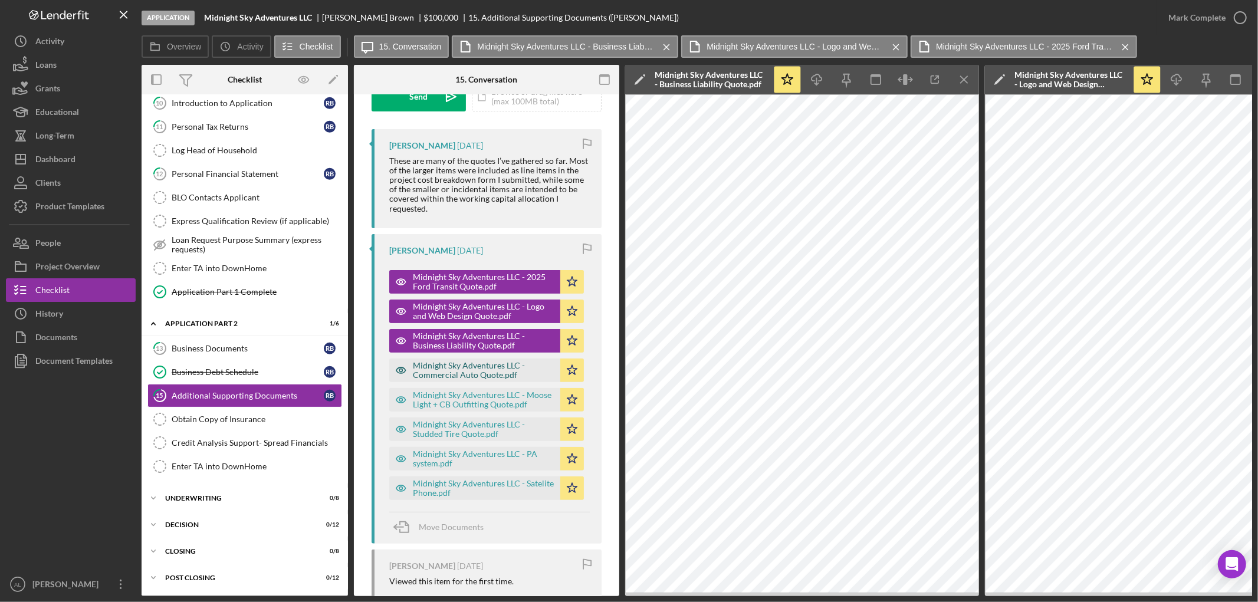
click at [437, 376] on div "Midnight Sky Adventures LLC - Commercial Auto Quote.pdf" at bounding box center [484, 370] width 142 height 19
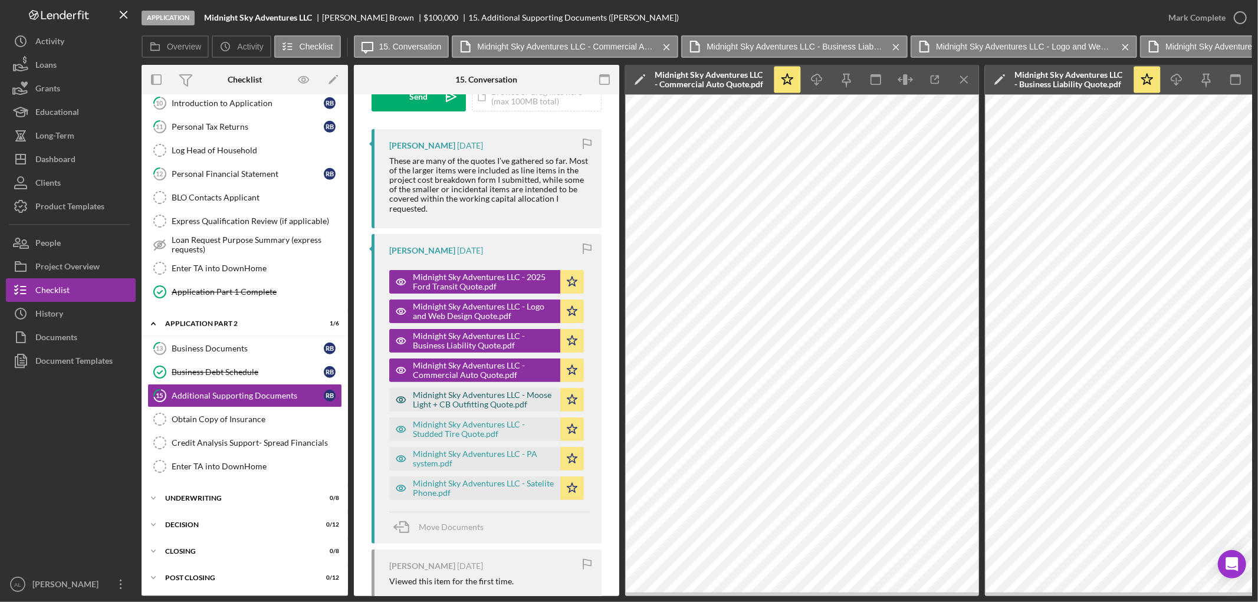
click at [506, 398] on div "Midnight Sky Adventures LLC - Moose Light + CB Outfitting Quote.pdf" at bounding box center [484, 400] width 142 height 19
click at [447, 423] on div "Midnight Sky Adventures LLC - Studded Tire Quote.pdf" at bounding box center [484, 429] width 142 height 19
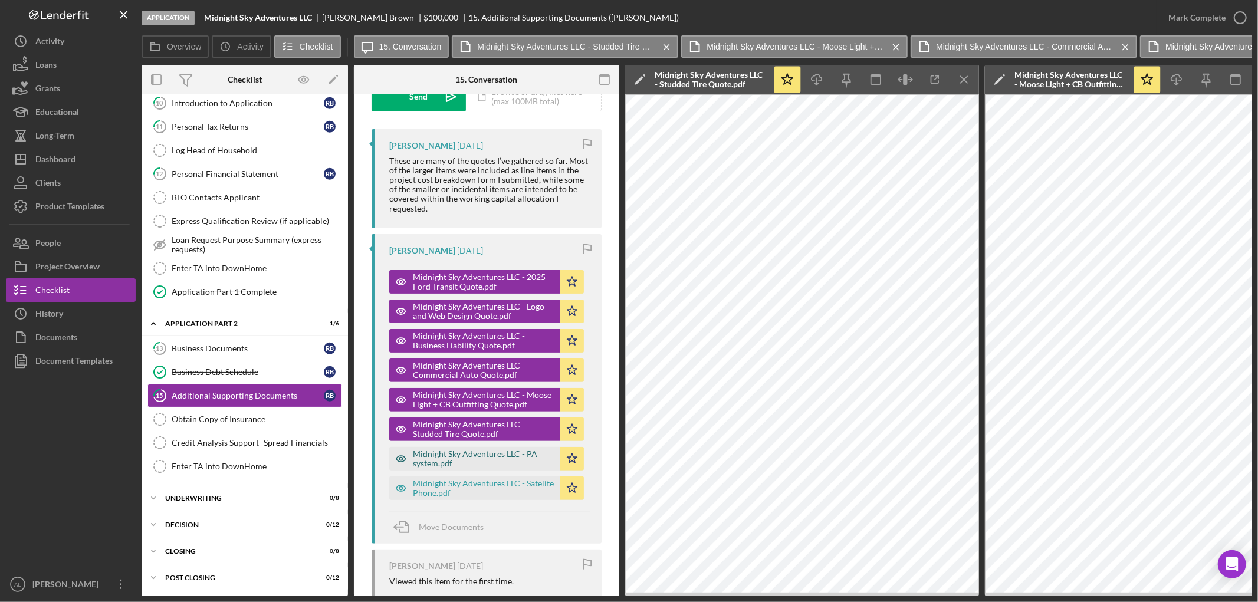
click at [434, 457] on div "Midnight Sky Adventures LLC - PA system.pdf" at bounding box center [484, 459] width 142 height 19
click at [475, 479] on div "Midnight Sky Adventures LLC - Satelite Phone.pdf" at bounding box center [484, 488] width 142 height 19
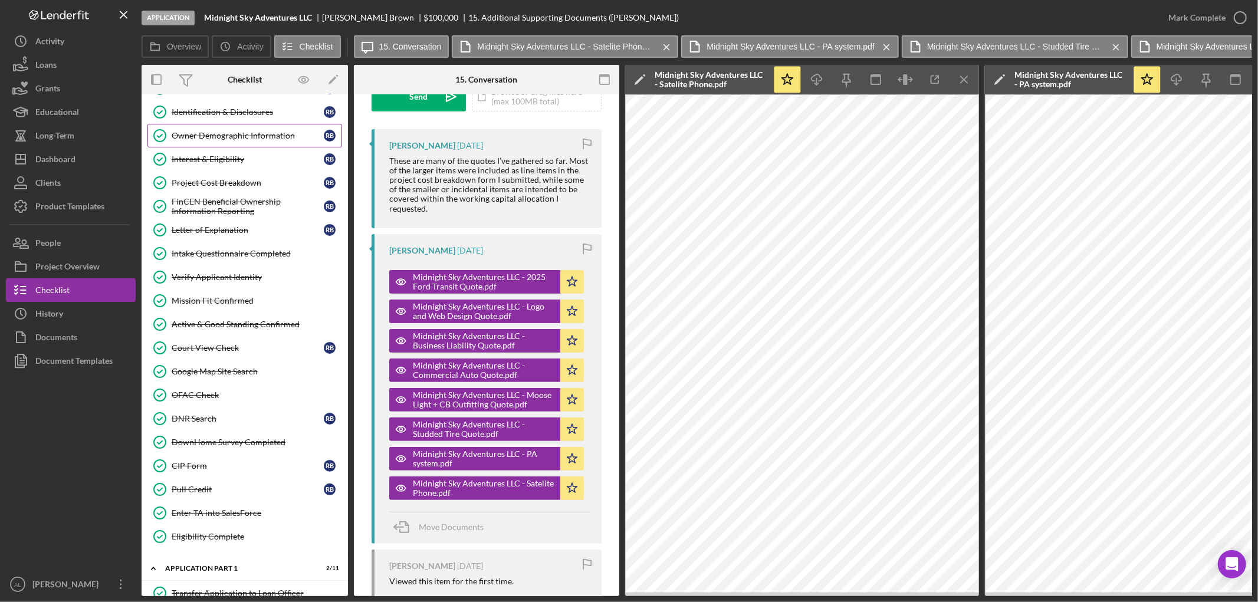
scroll to position [0, 0]
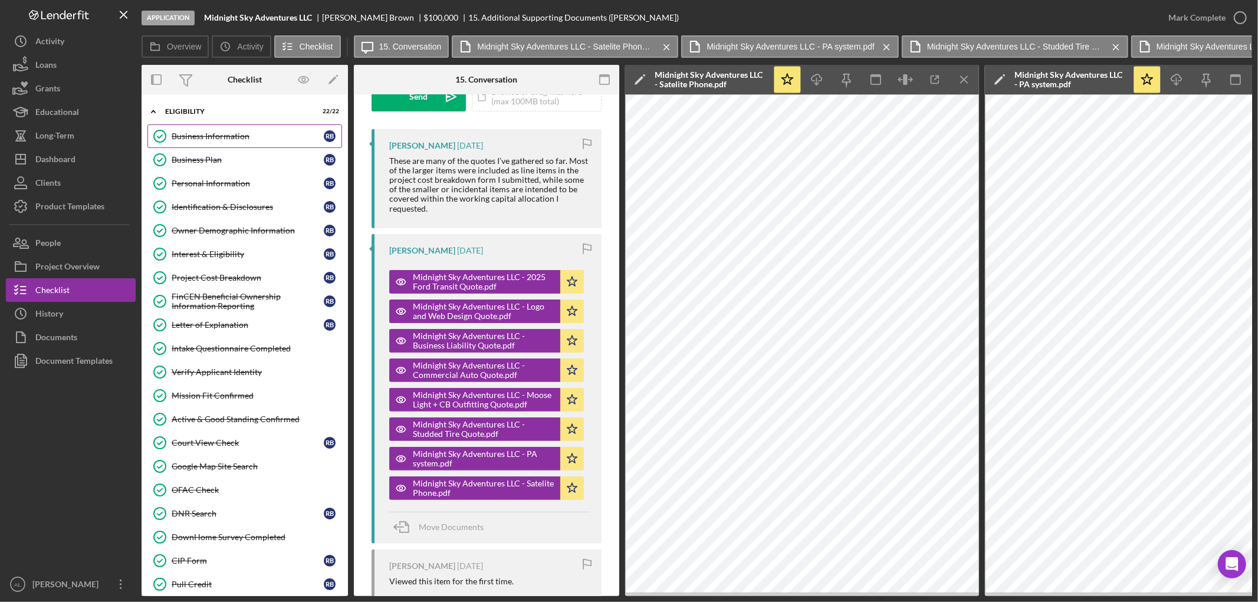
click at [226, 134] on div "Business Information" at bounding box center [248, 136] width 152 height 9
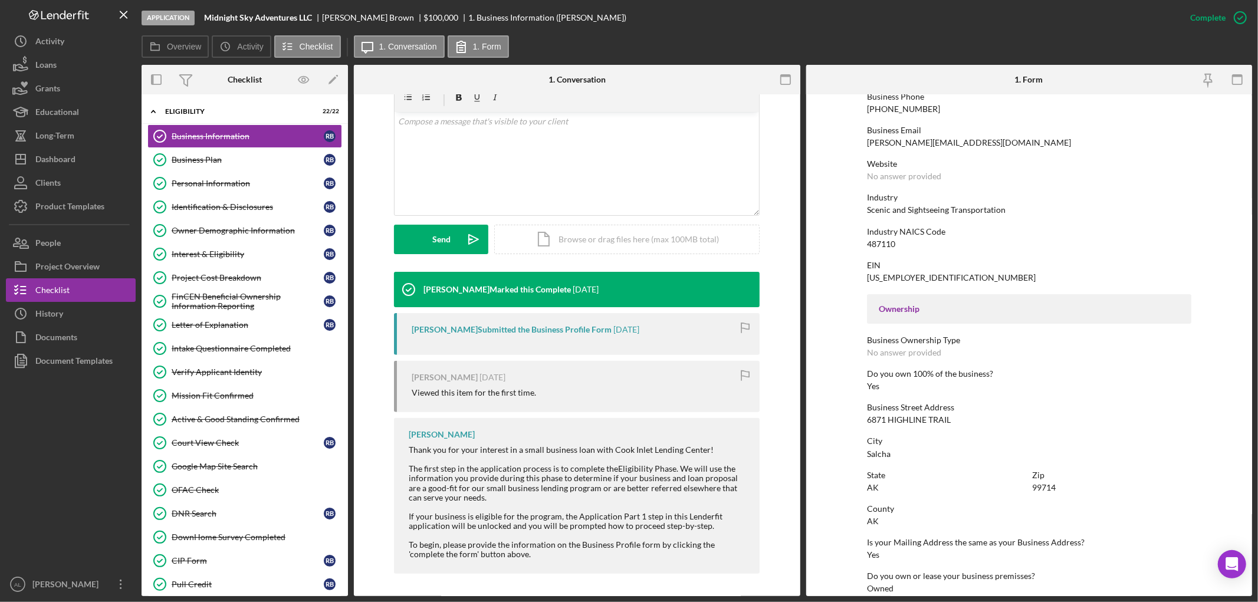
scroll to position [217, 0]
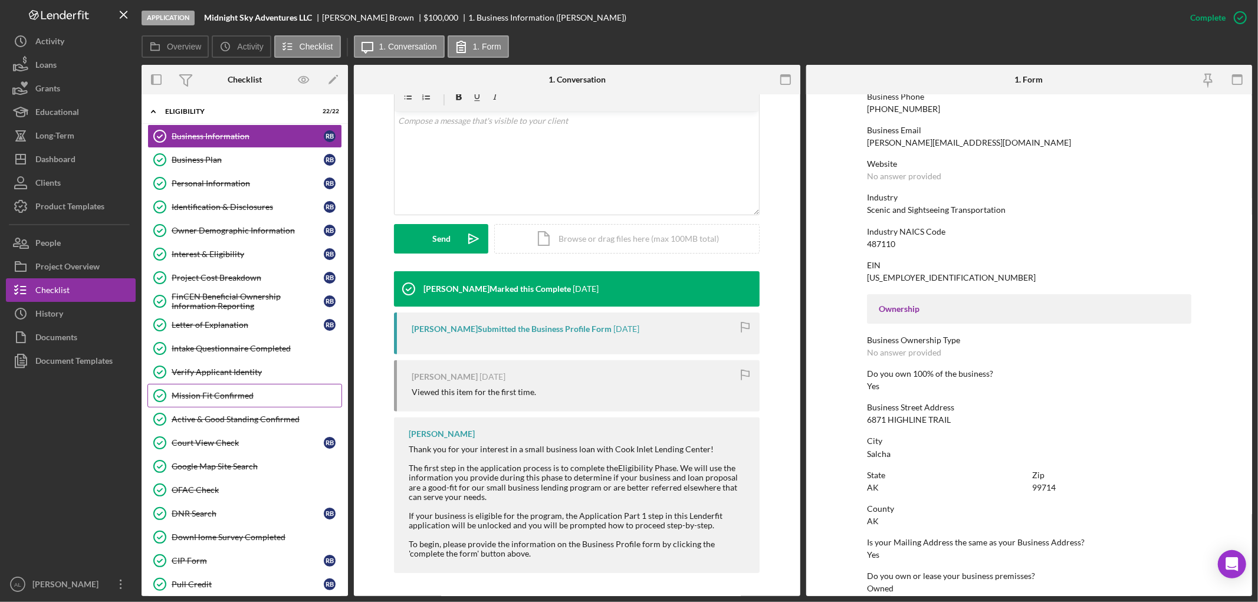
click at [232, 390] on link "Mission Fit Confirmed Mission Fit Confirmed" at bounding box center [244, 396] width 195 height 24
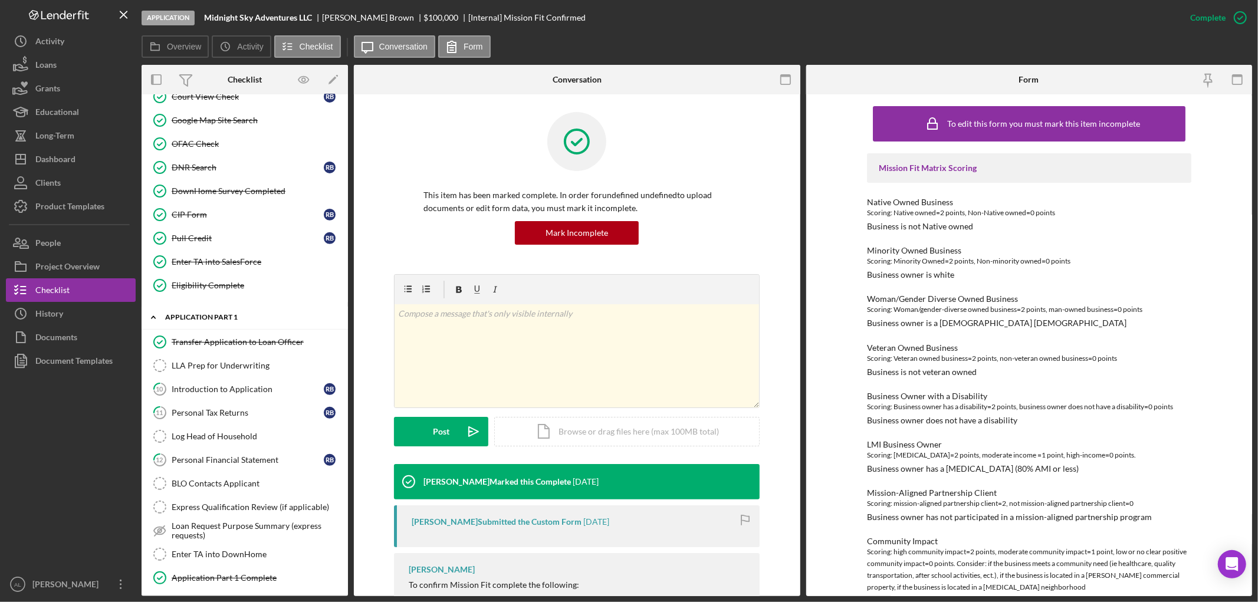
scroll to position [327, 0]
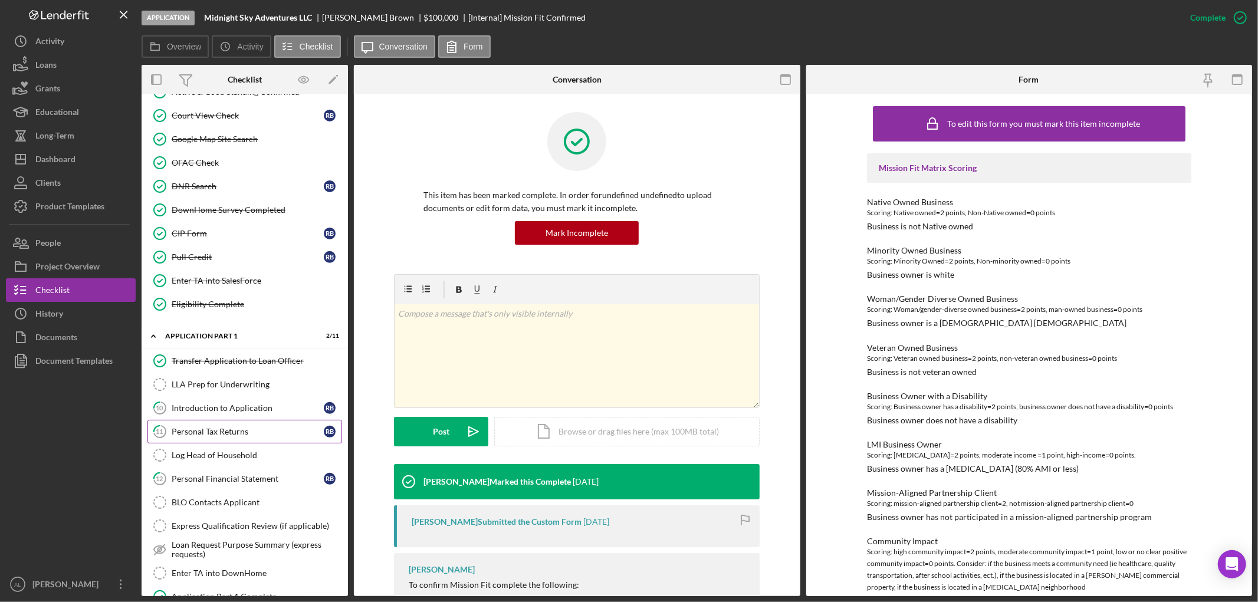
click at [241, 437] on div "Personal Tax Returns" at bounding box center [248, 431] width 152 height 9
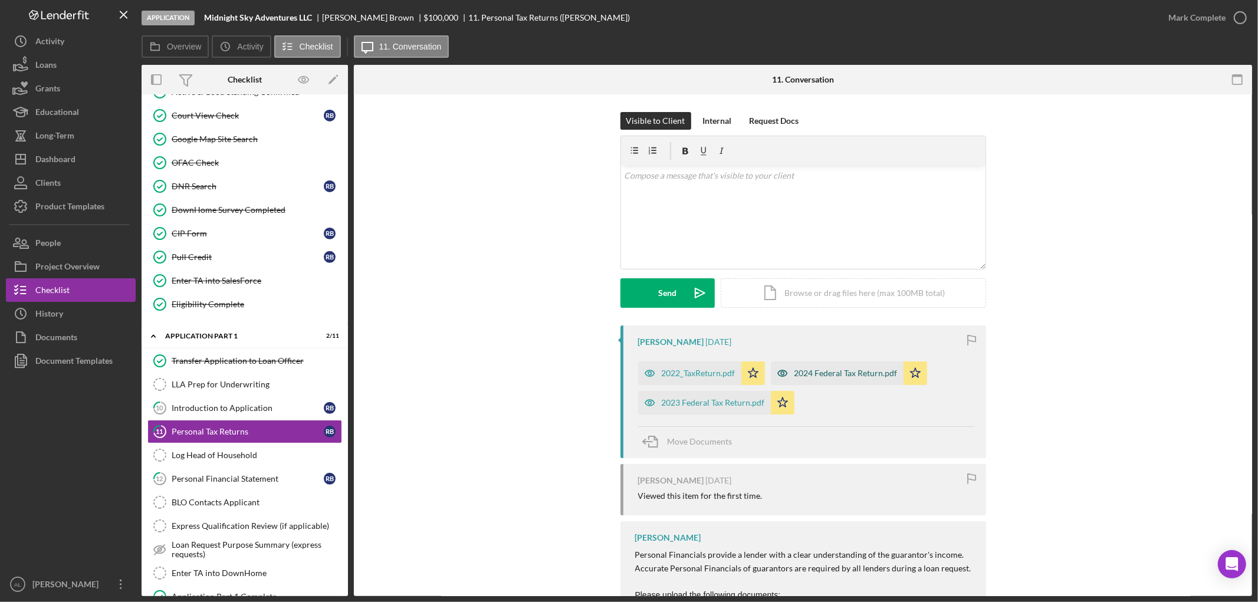
click at [846, 374] on div "2024 Federal Tax Return.pdf" at bounding box center [846, 373] width 103 height 9
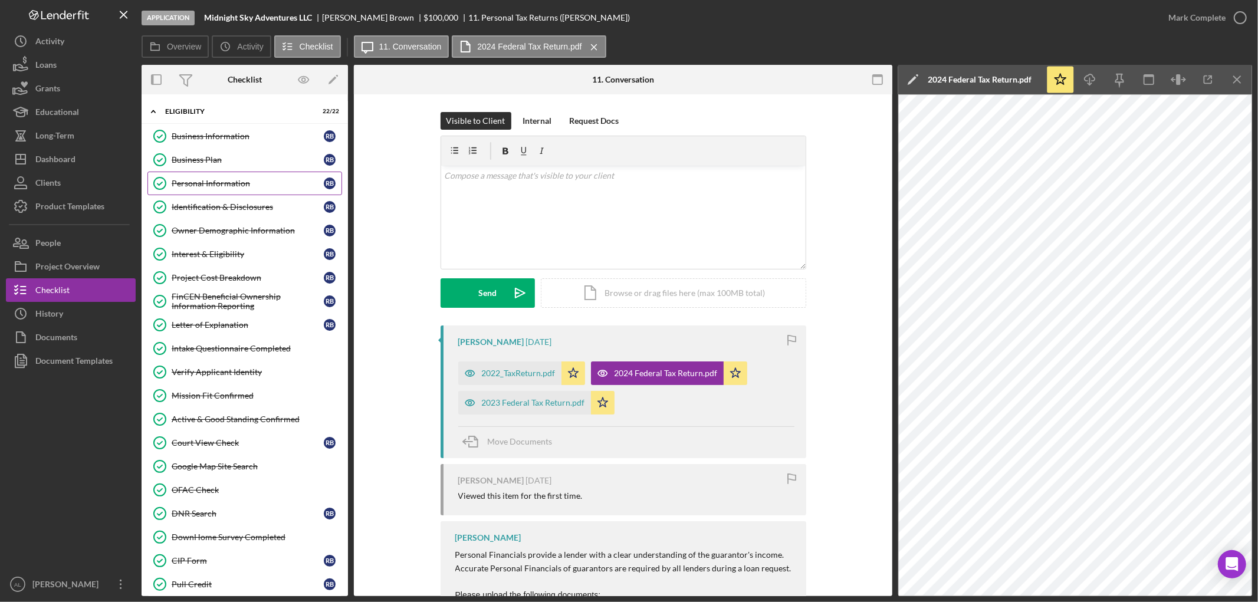
click at [226, 181] on div "Personal Information" at bounding box center [248, 183] width 152 height 9
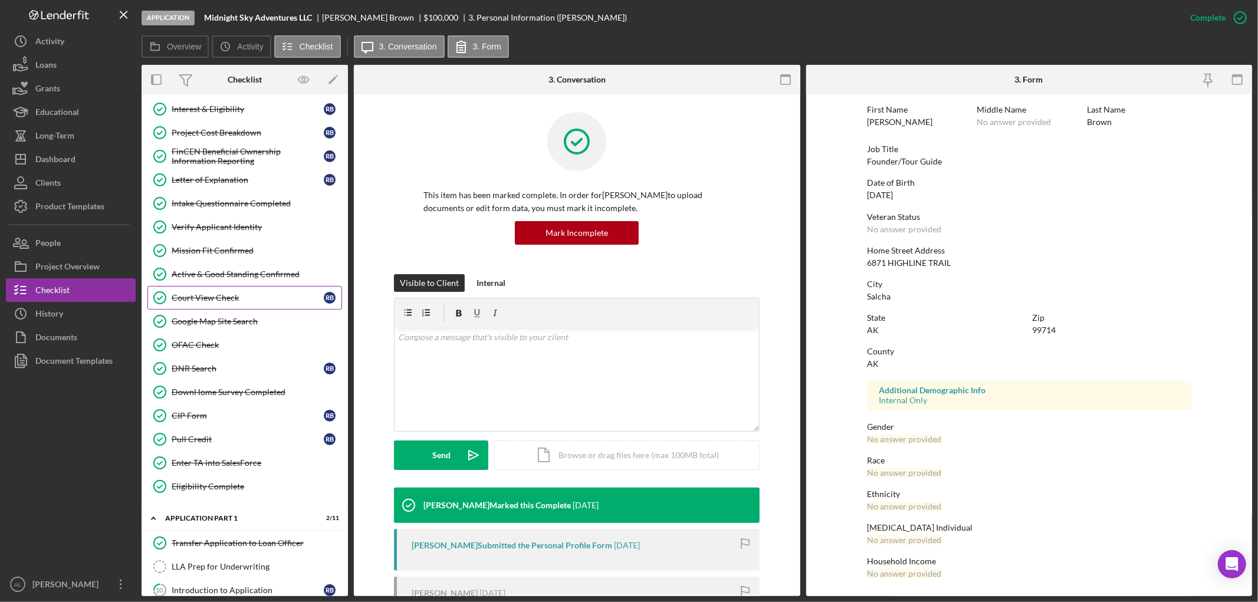
scroll to position [131, 0]
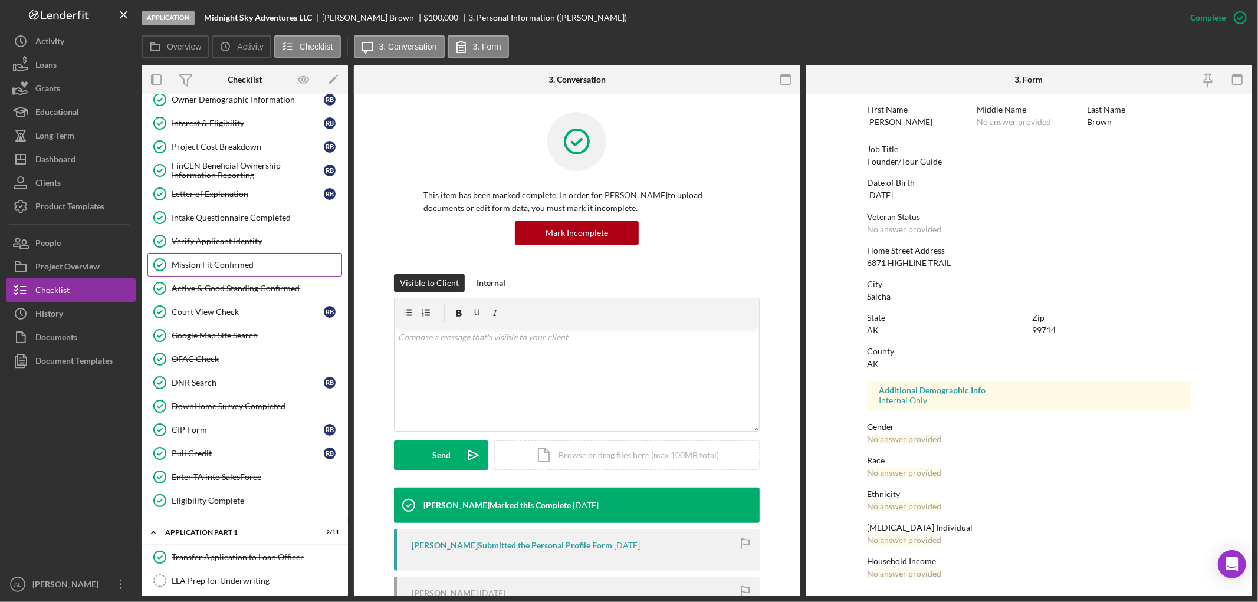
click at [254, 262] on div "Mission Fit Confirmed" at bounding box center [257, 264] width 170 height 9
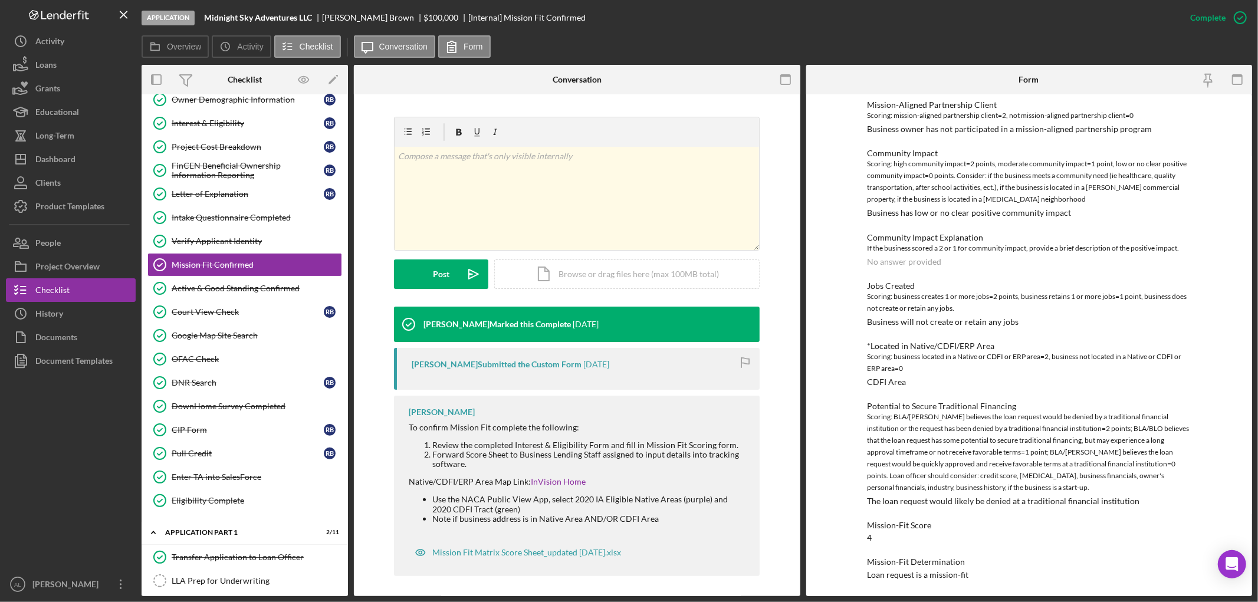
scroll to position [161, 0]
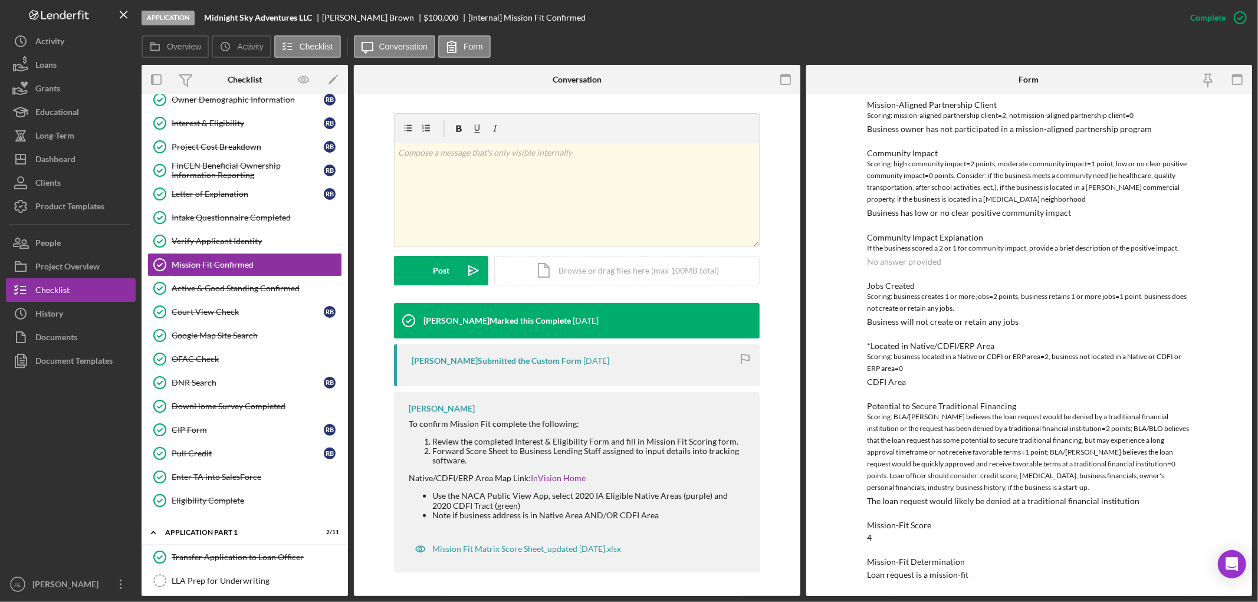
click at [57, 462] on div at bounding box center [71, 473] width 130 height 200
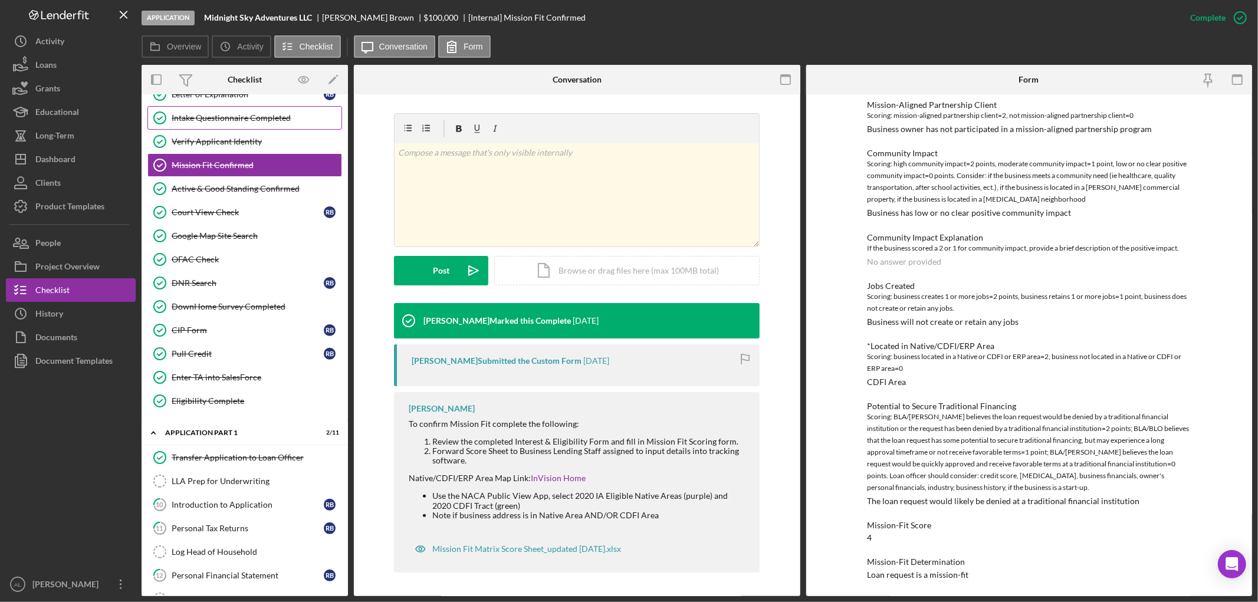
scroll to position [131, 0]
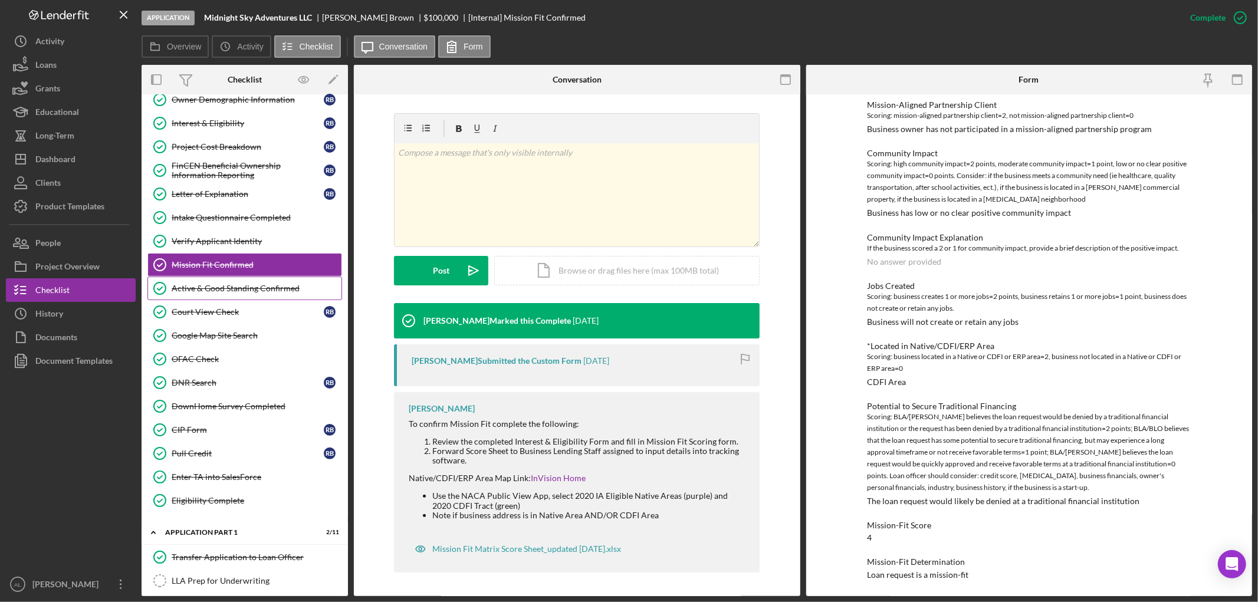
click at [244, 290] on div "Active & Good Standing Confirmed" at bounding box center [257, 288] width 170 height 9
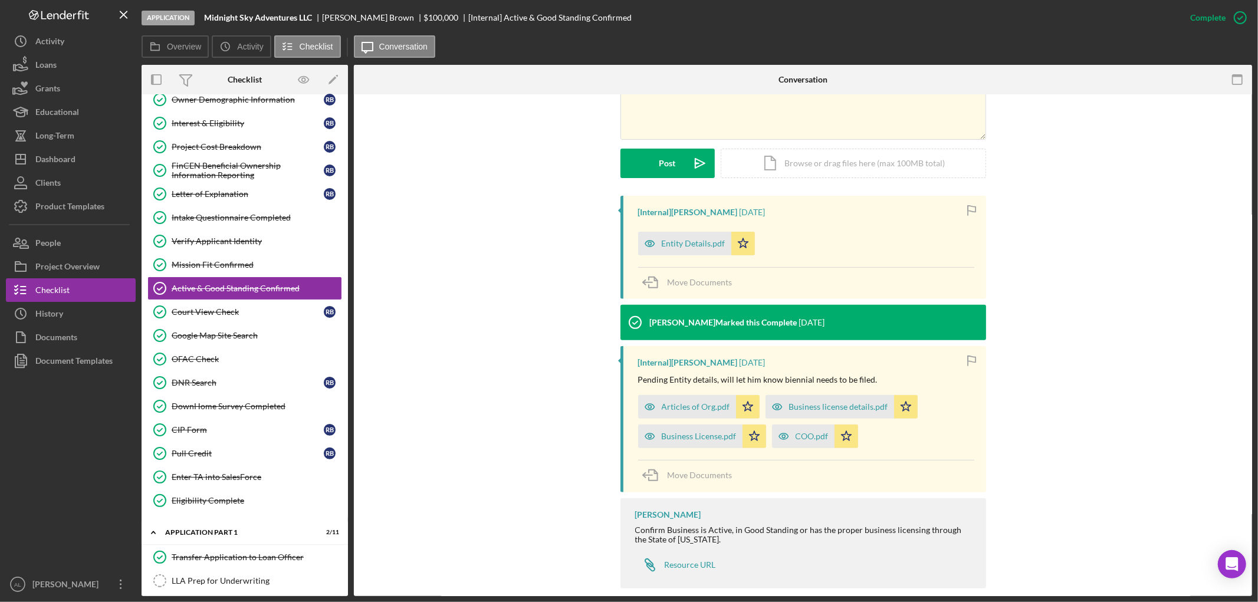
scroll to position [309, 0]
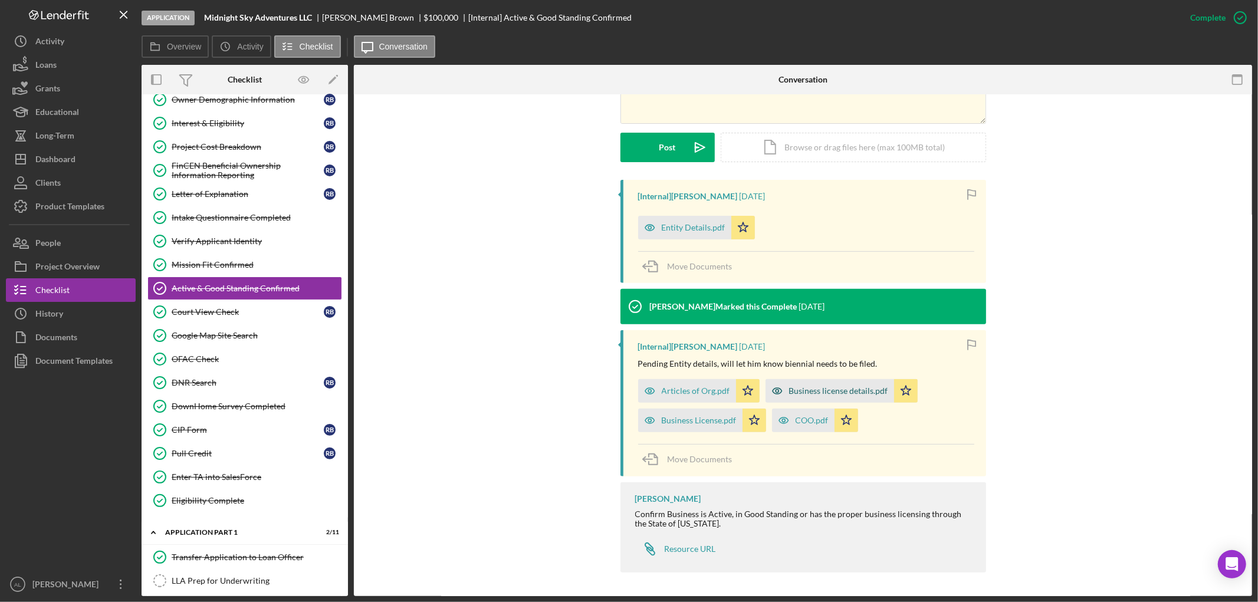
click at [806, 391] on div "Business license details.pdf" at bounding box center [838, 390] width 99 height 9
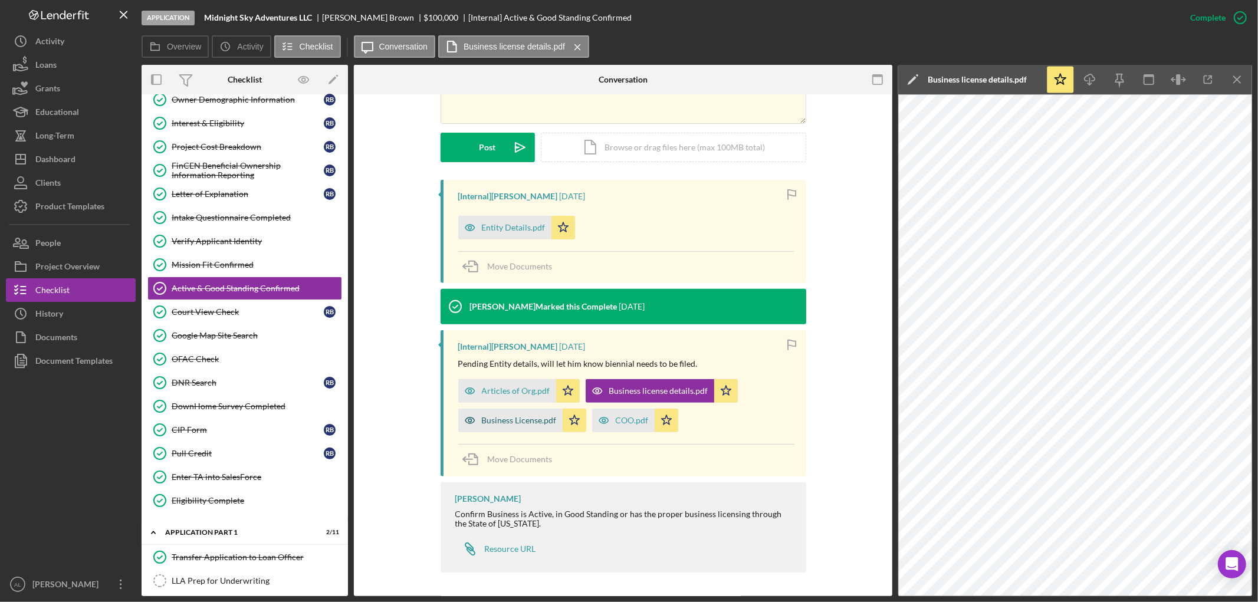
click at [519, 424] on div "Business License.pdf" at bounding box center [519, 420] width 75 height 9
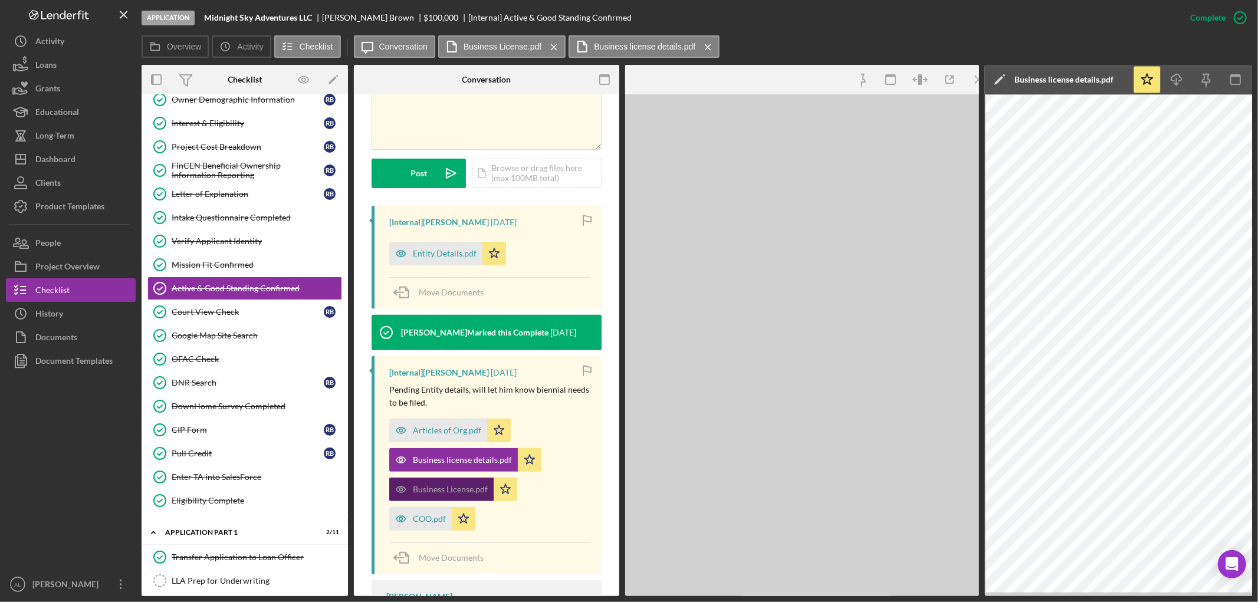
scroll to position [322, 0]
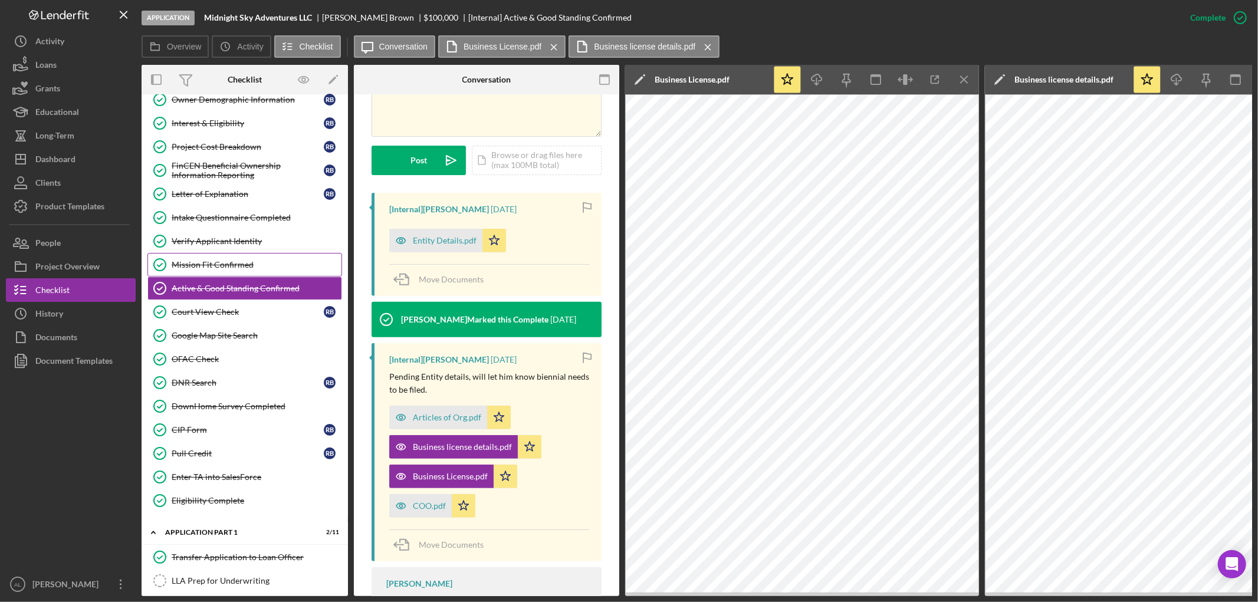
click at [281, 267] on div "Mission Fit Confirmed" at bounding box center [257, 264] width 170 height 9
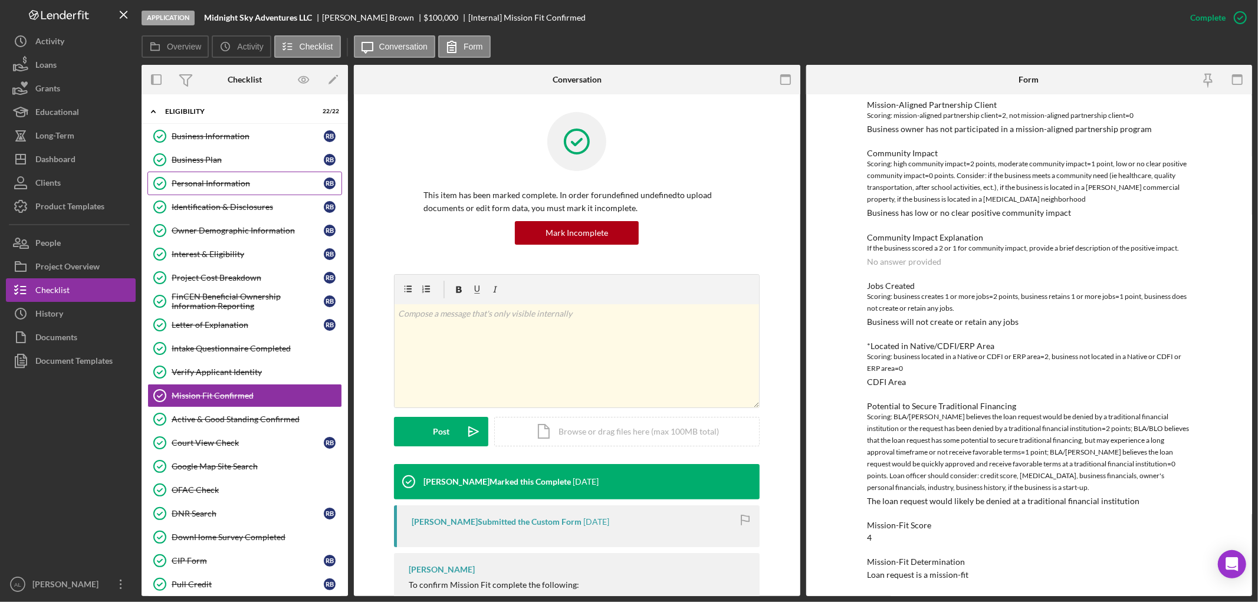
click at [220, 176] on link "Personal Information Personal Information R B" at bounding box center [244, 184] width 195 height 24
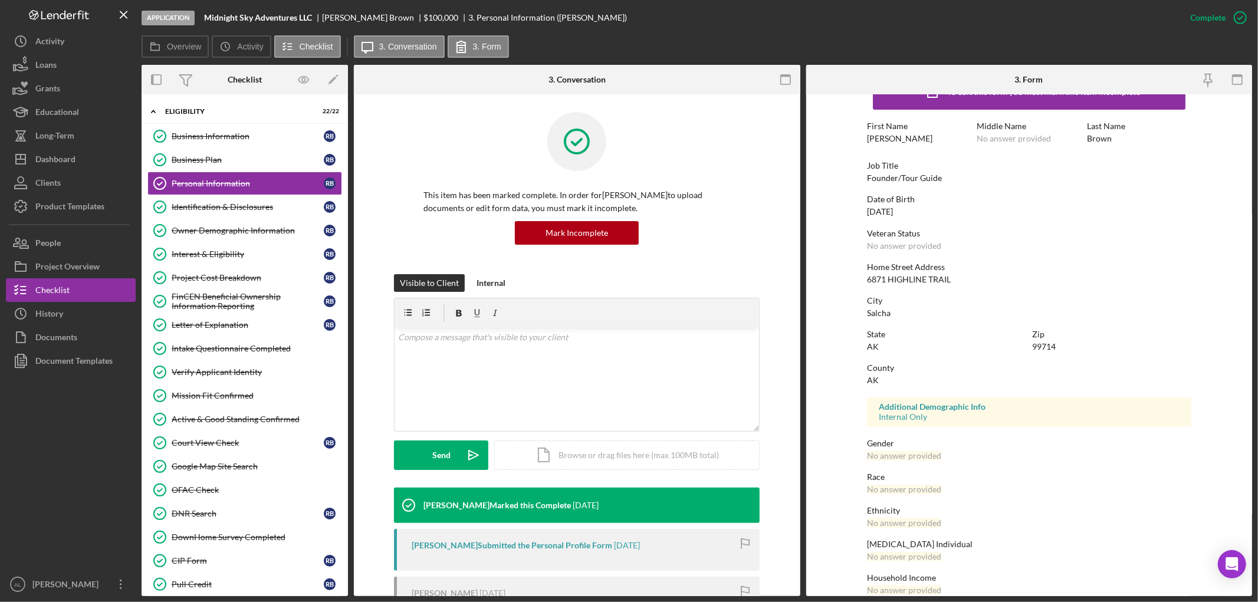
scroll to position [48, 0]
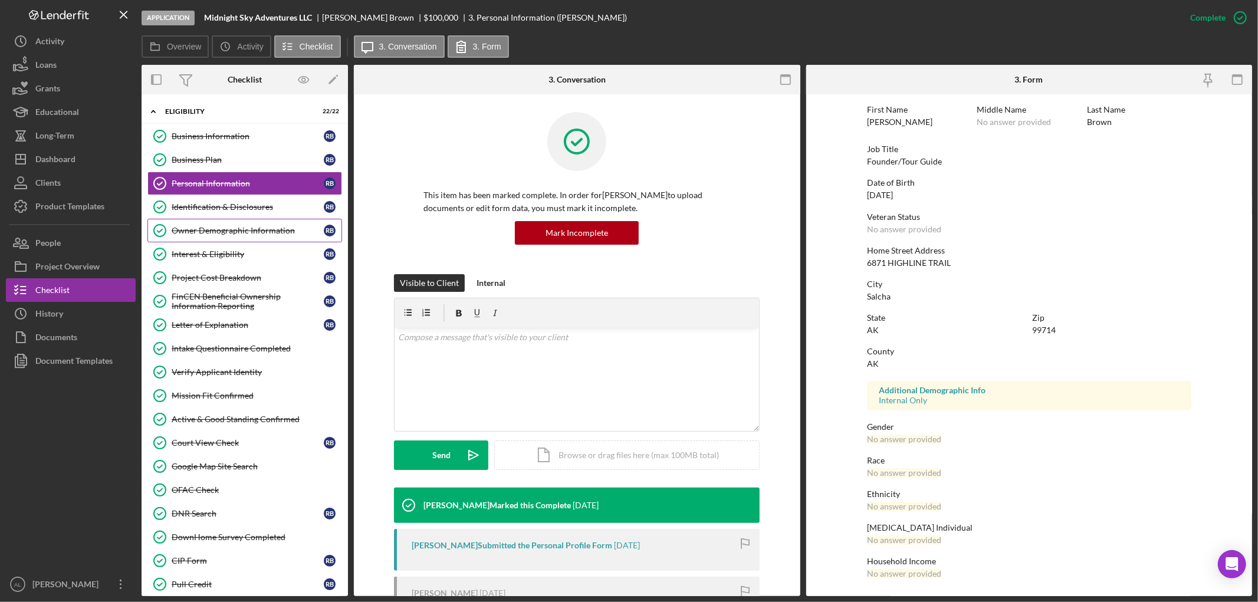
click at [246, 231] on div "Owner Demographic Information" at bounding box center [248, 230] width 152 height 9
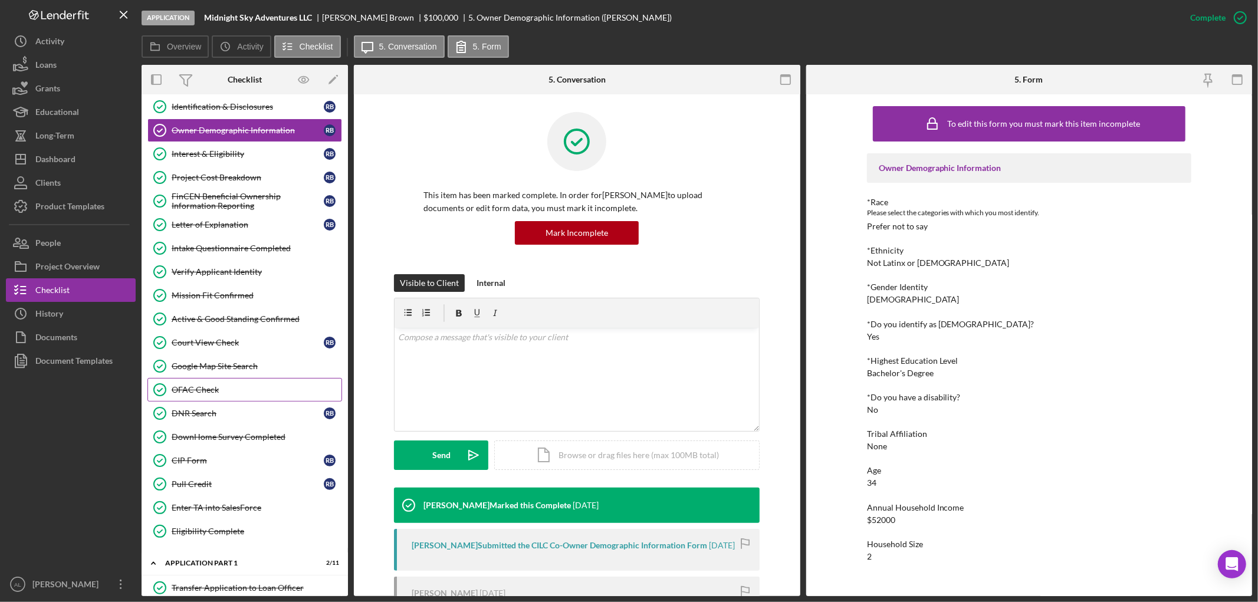
scroll to position [393, 0]
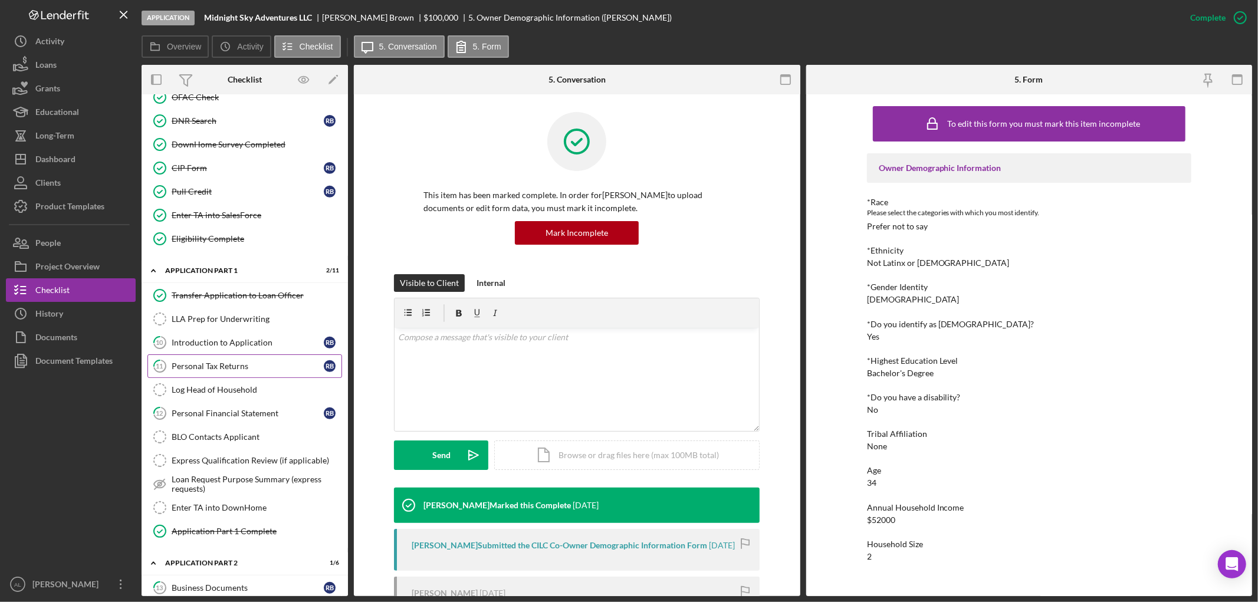
click at [220, 362] on link "11 Personal Tax Returns R B" at bounding box center [244, 367] width 195 height 24
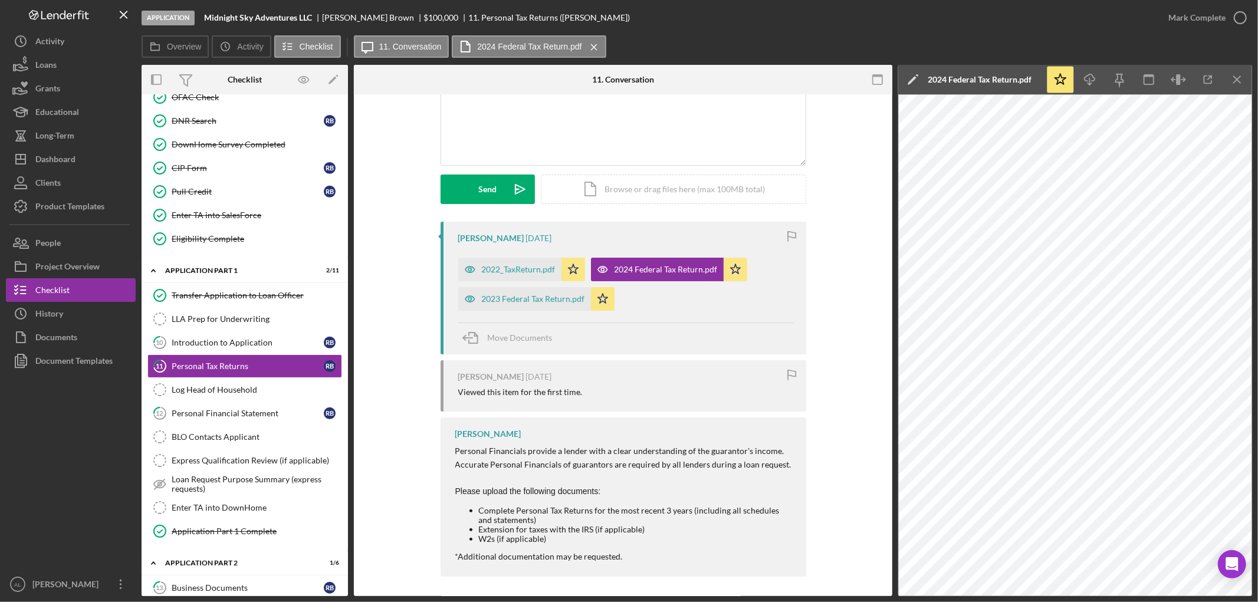
scroll to position [109, 0]
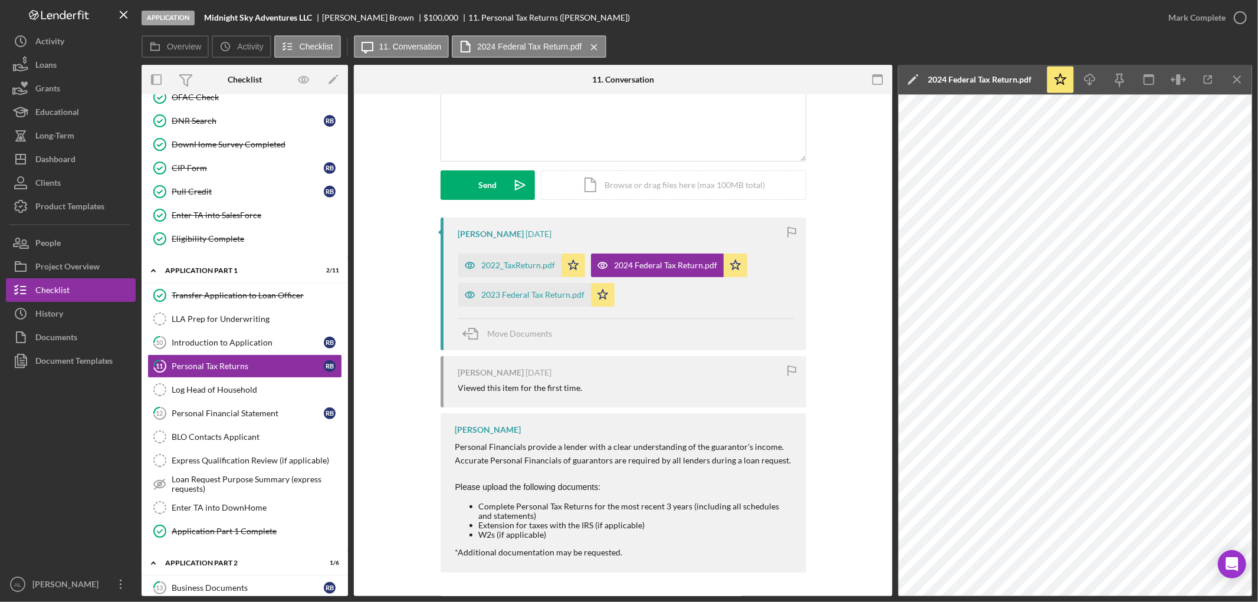
click at [58, 490] on div at bounding box center [71, 473] width 130 height 200
click at [214, 409] on link "12 Personal Financial Statement R B" at bounding box center [244, 414] width 195 height 24
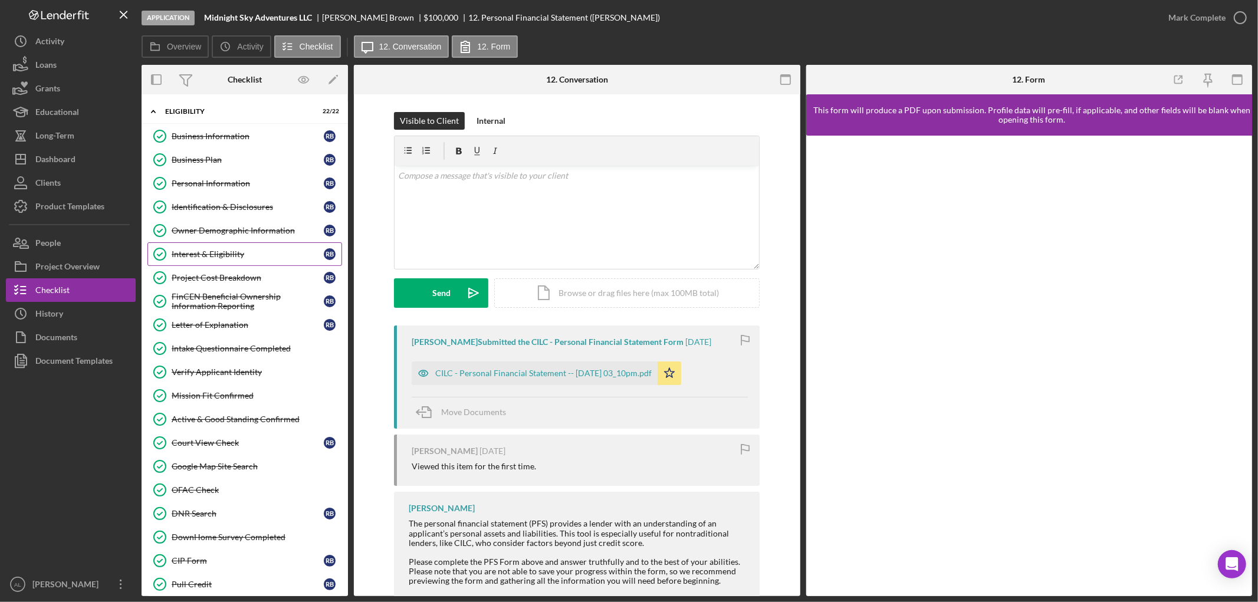
click at [223, 258] on div "Interest & Eligibility" at bounding box center [248, 254] width 152 height 9
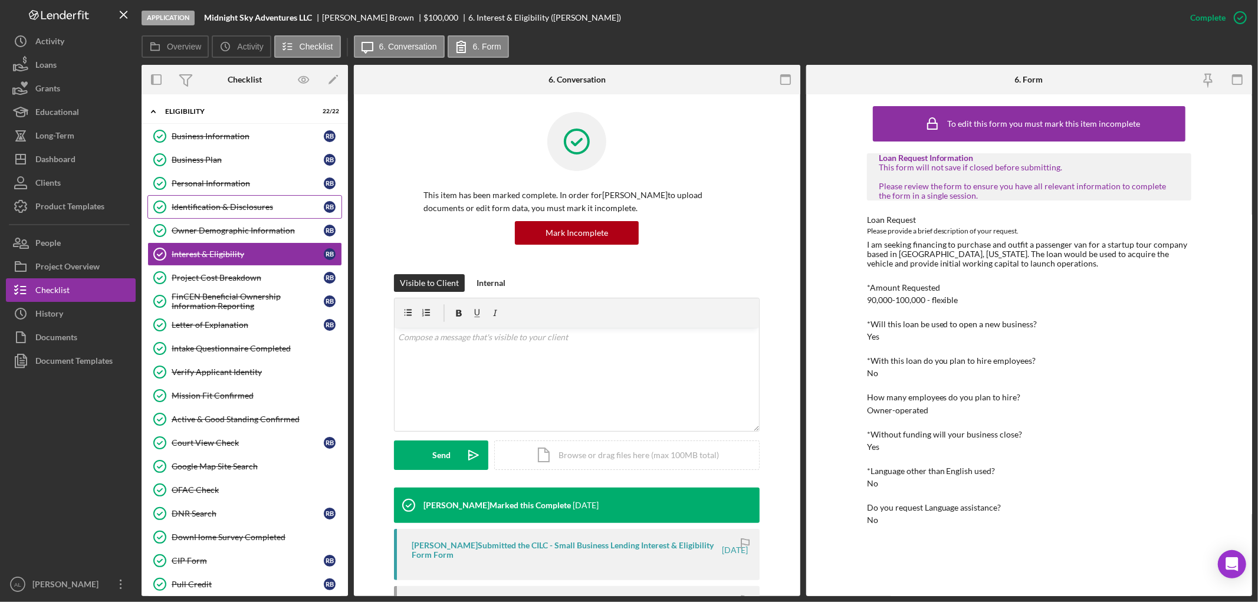
click at [248, 210] on div "Identification & Disclosures" at bounding box center [248, 206] width 152 height 9
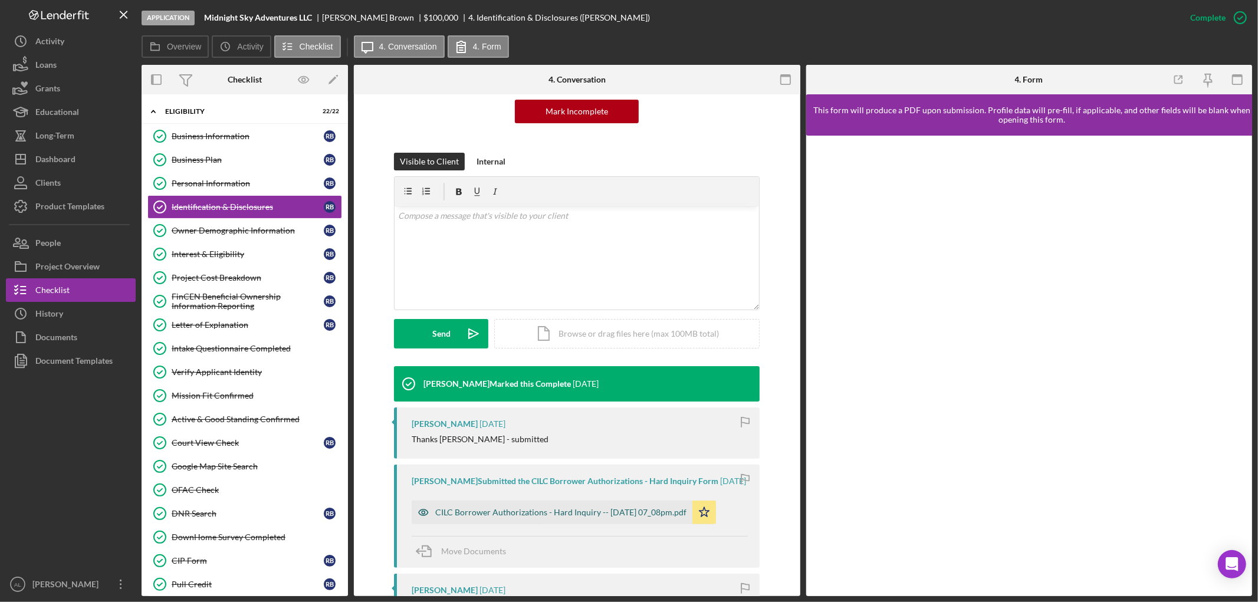
scroll to position [262, 0]
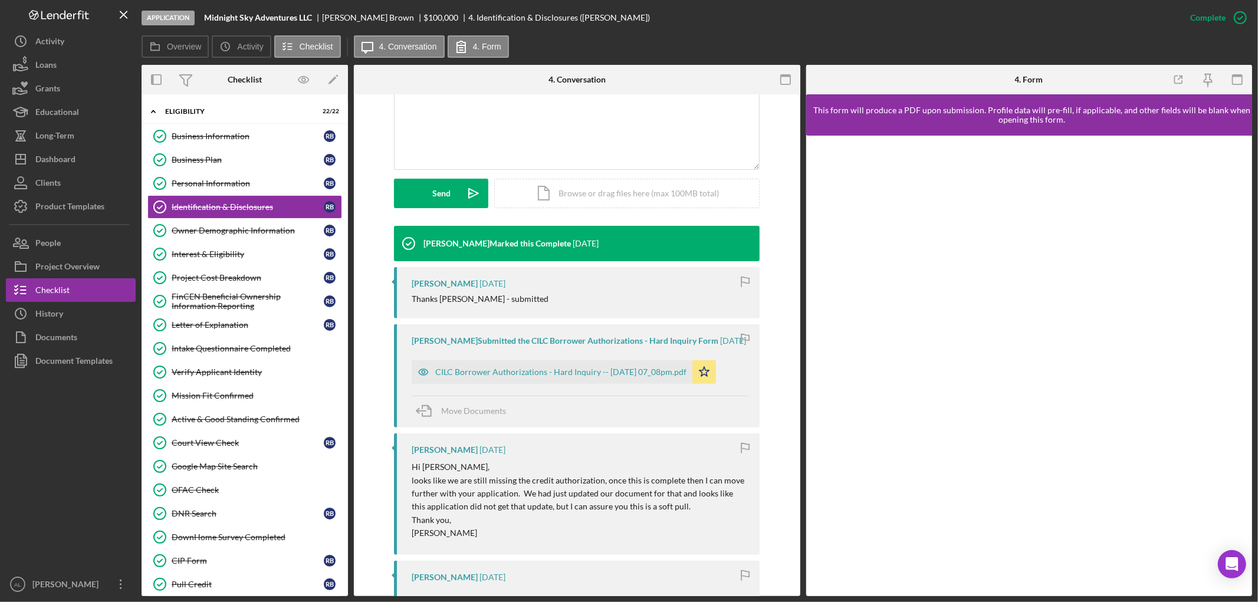
click at [499, 358] on div "CILC Borrower Authorizations - Hard Inquiry -- [DATE] 07_08pm.pdf Icon/Star" at bounding box center [567, 369] width 310 height 29
click at [499, 374] on div "CILC Borrower Authorizations - Hard Inquiry -- [DATE] 07_08pm.pdf" at bounding box center [560, 372] width 251 height 9
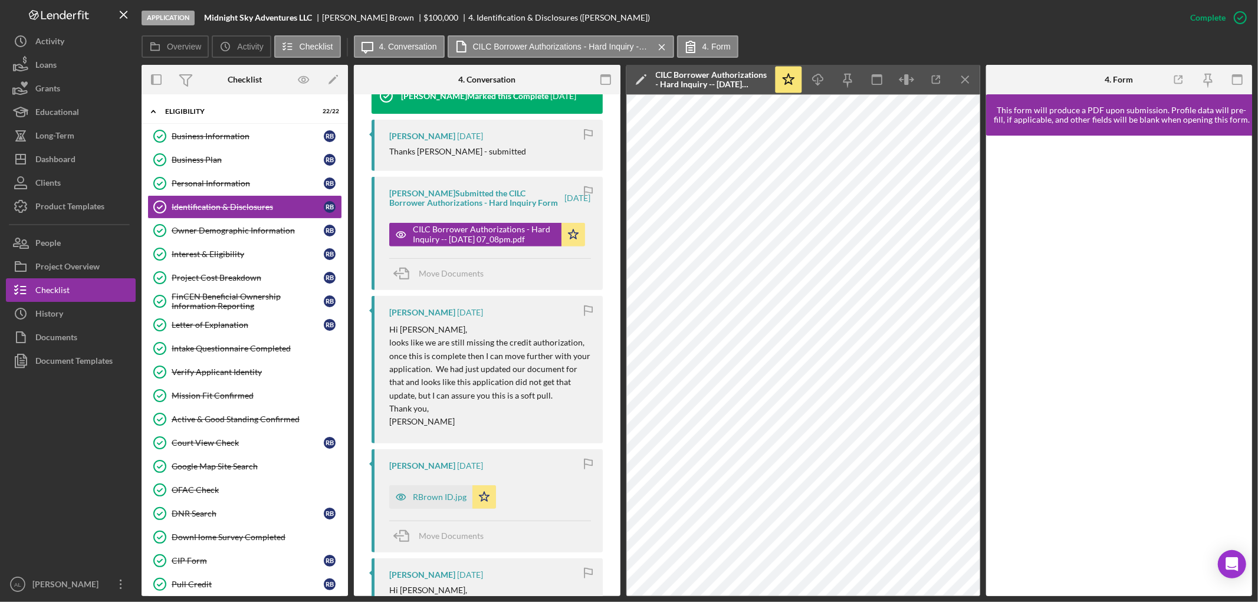
scroll to position [734, 0]
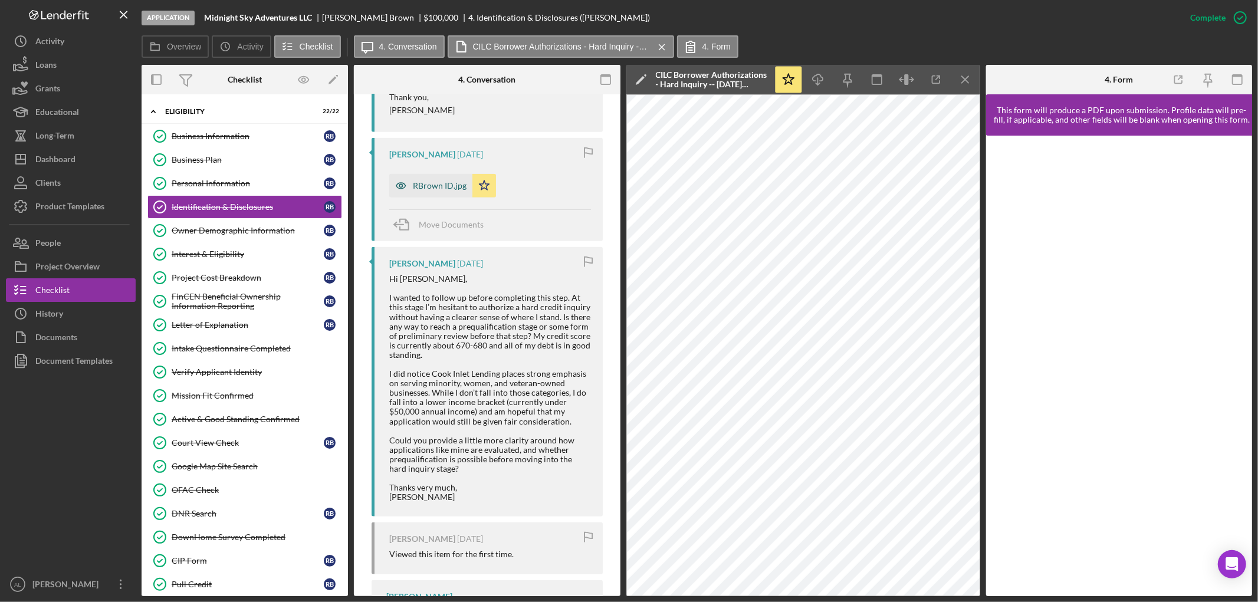
click at [427, 191] on div "RBrown ID.jpg" at bounding box center [440, 185] width 54 height 9
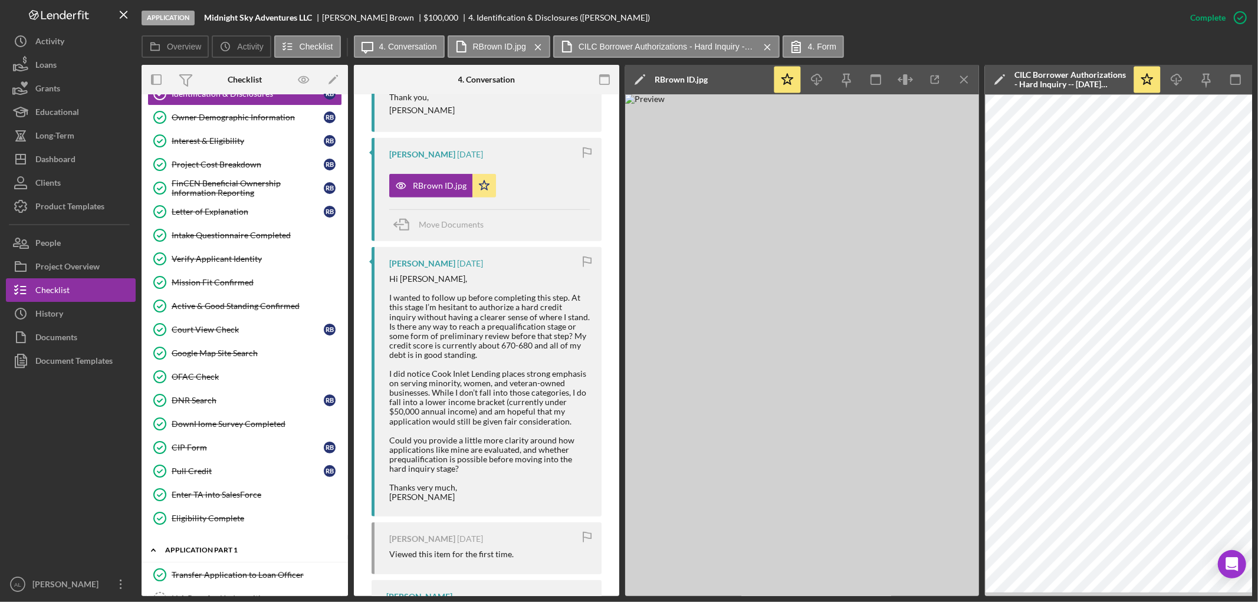
scroll to position [196, 0]
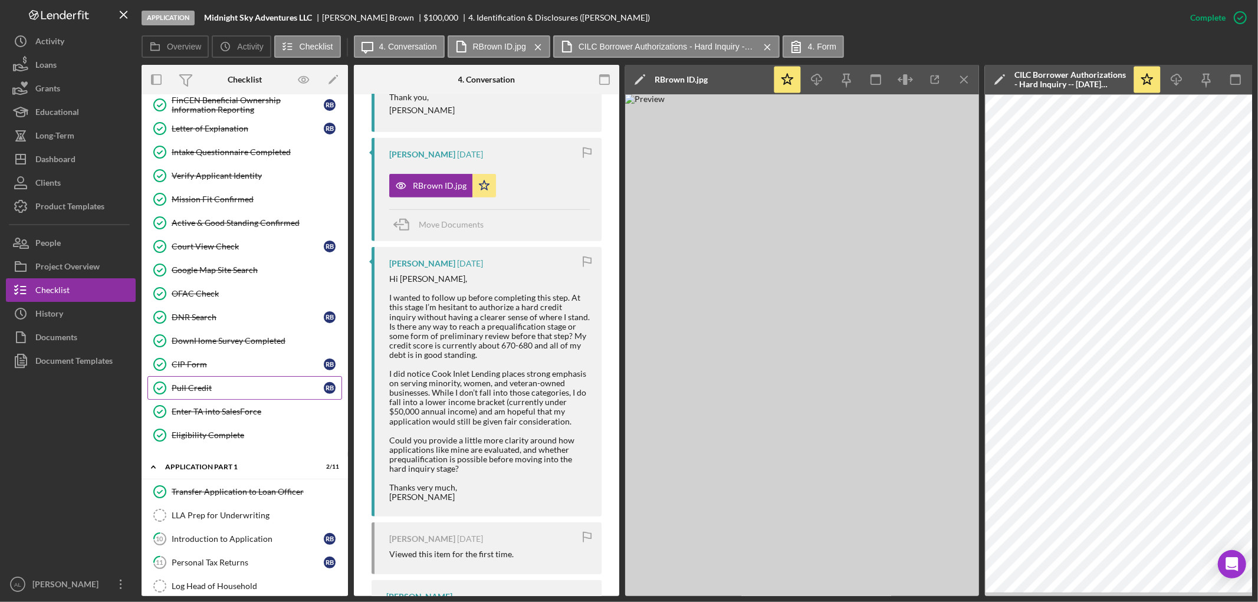
click at [228, 386] on div "Pull Credit" at bounding box center [248, 387] width 152 height 9
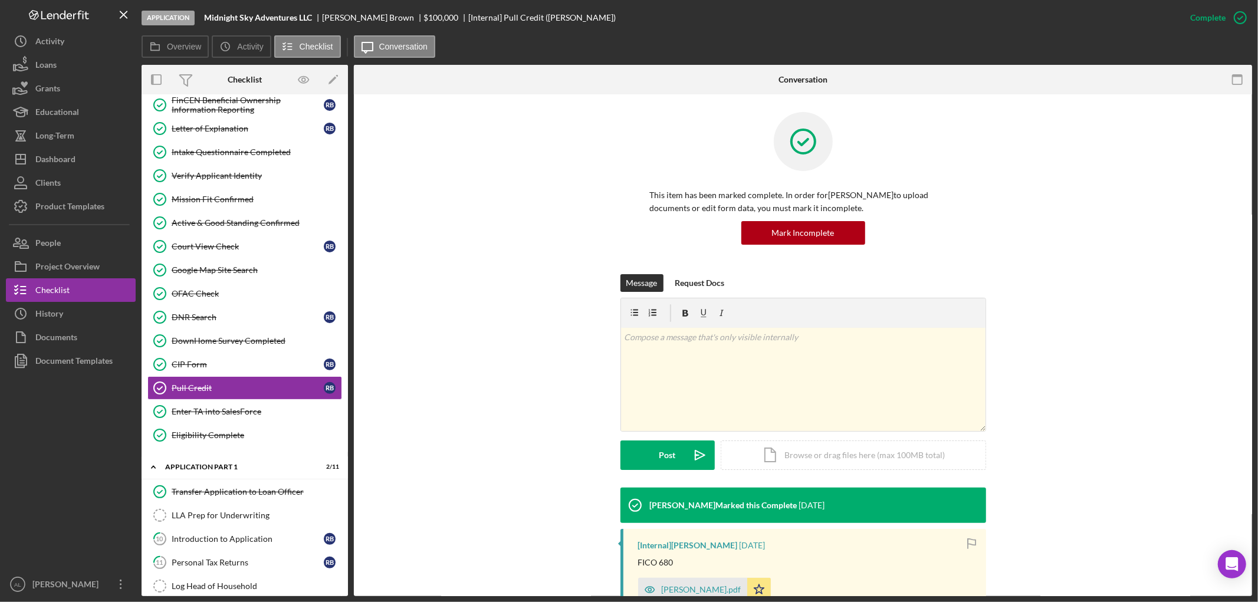
scroll to position [131, 0]
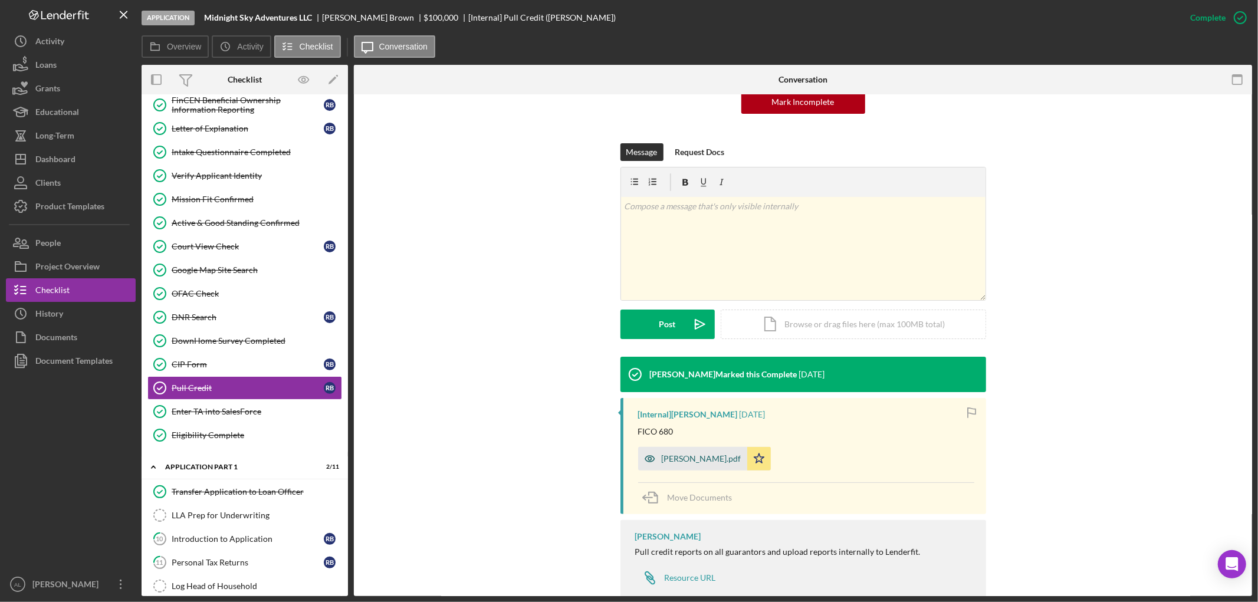
click at [681, 455] on div "[PERSON_NAME].pdf" at bounding box center [702, 458] width 80 height 9
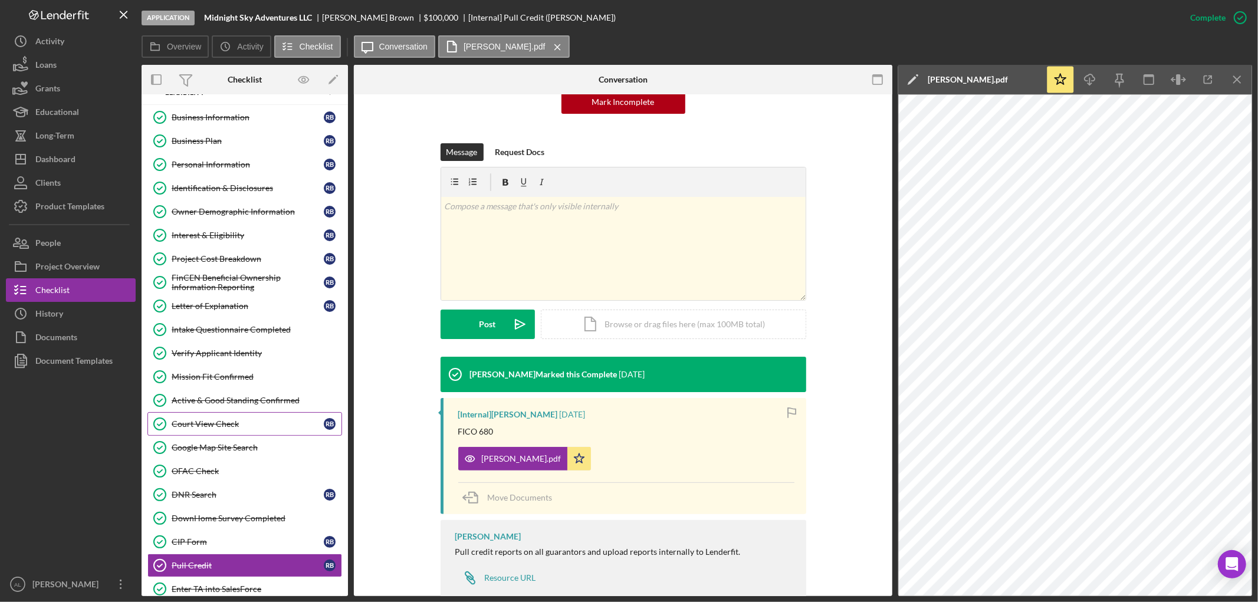
scroll to position [0, 0]
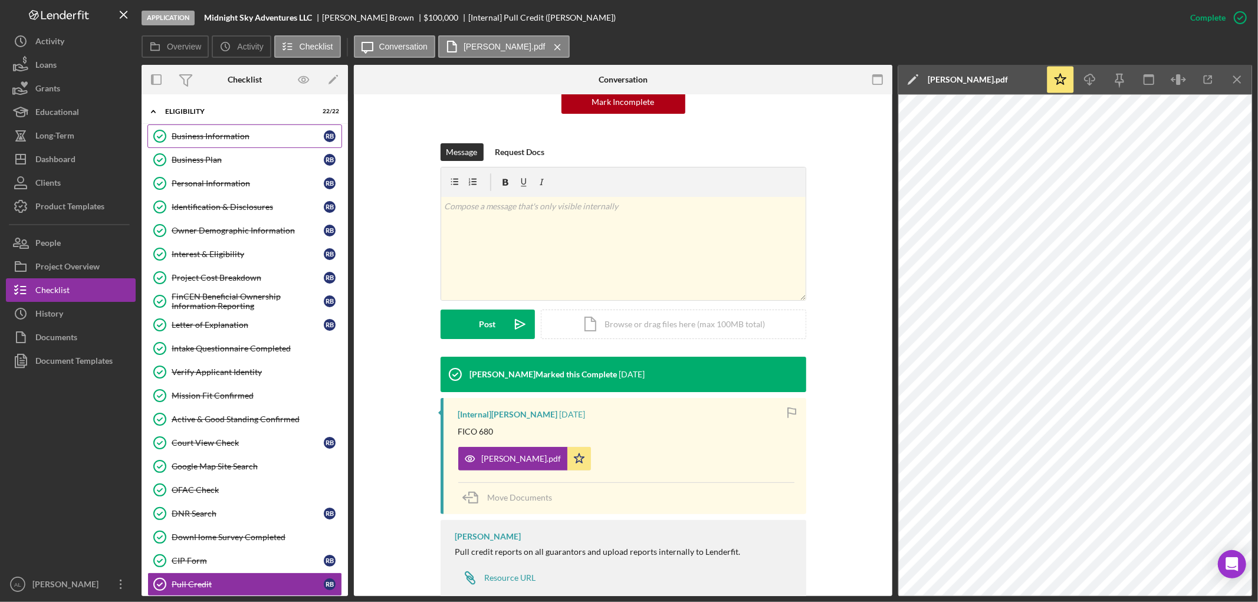
click at [230, 126] on link "Business Information Business Information R B" at bounding box center [244, 136] width 195 height 24
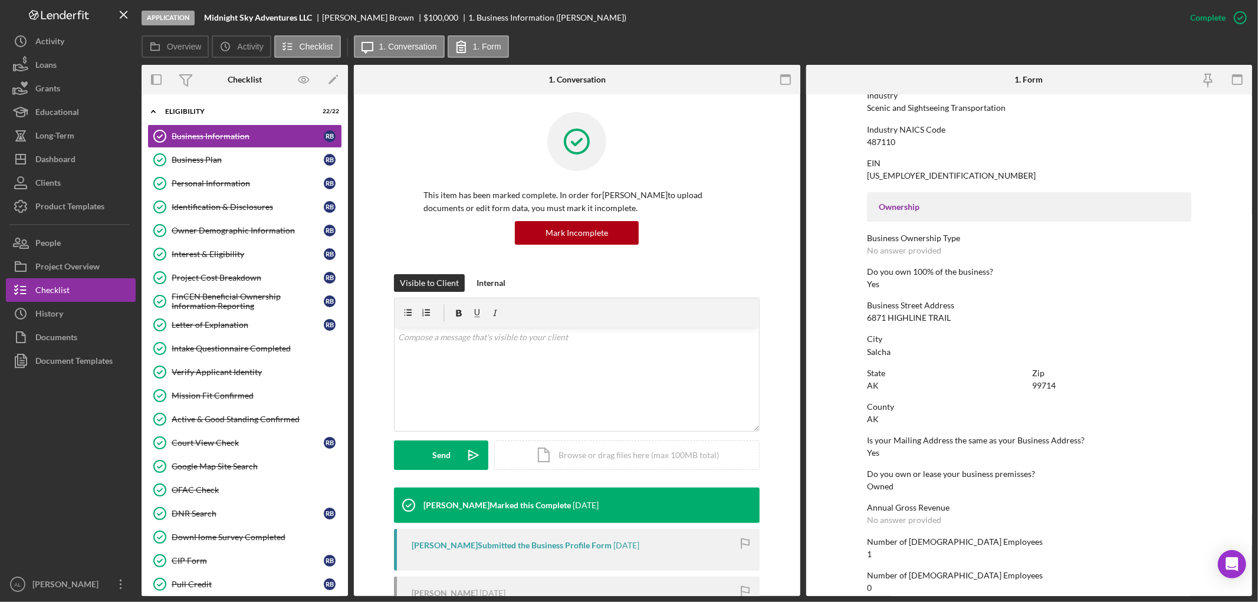
scroll to position [327, 0]
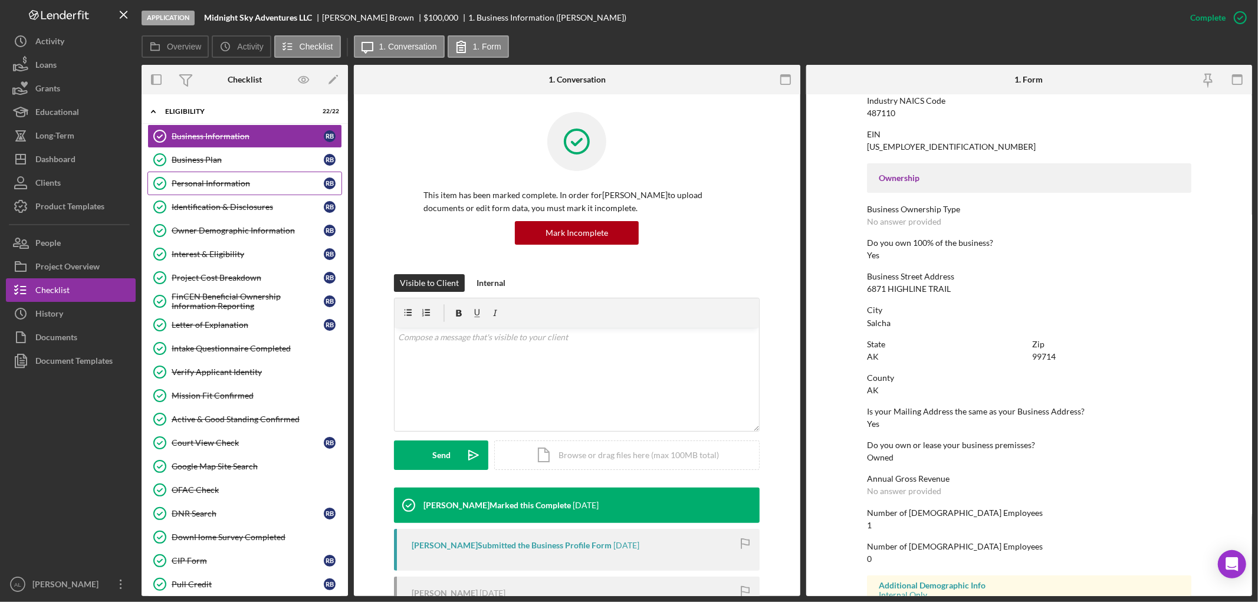
click at [254, 172] on link "Personal Information Personal Information R B" at bounding box center [244, 184] width 195 height 24
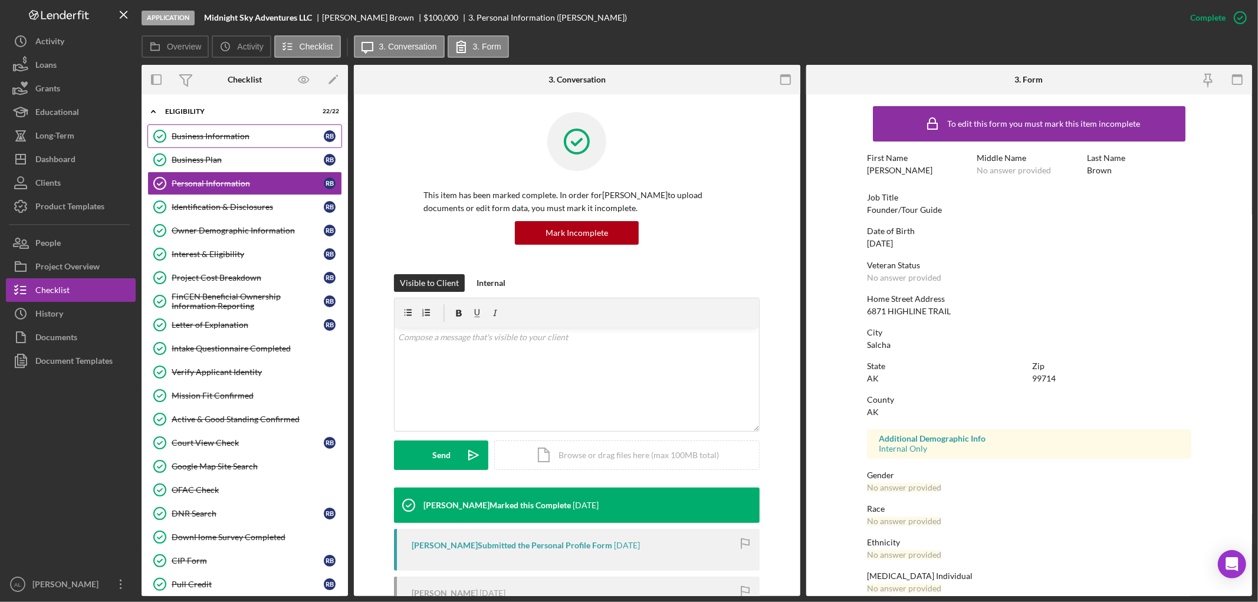
click at [258, 132] on div "Business Information" at bounding box center [248, 136] width 152 height 9
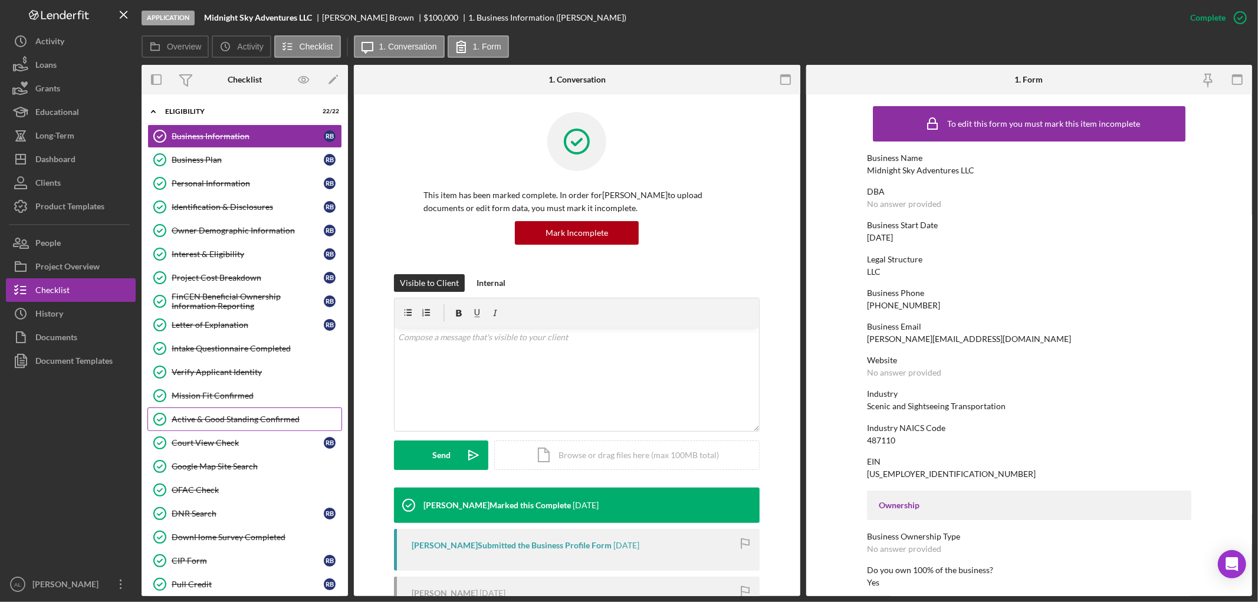
click at [255, 420] on div "Active & Good Standing Confirmed" at bounding box center [257, 419] width 170 height 9
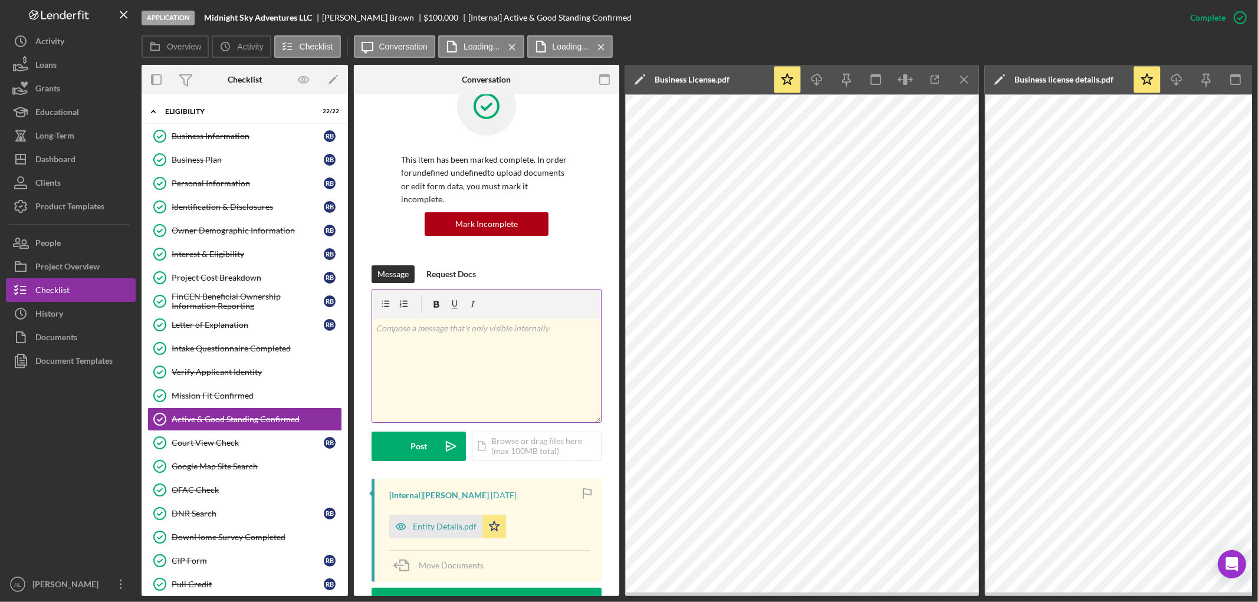
scroll to position [65, 0]
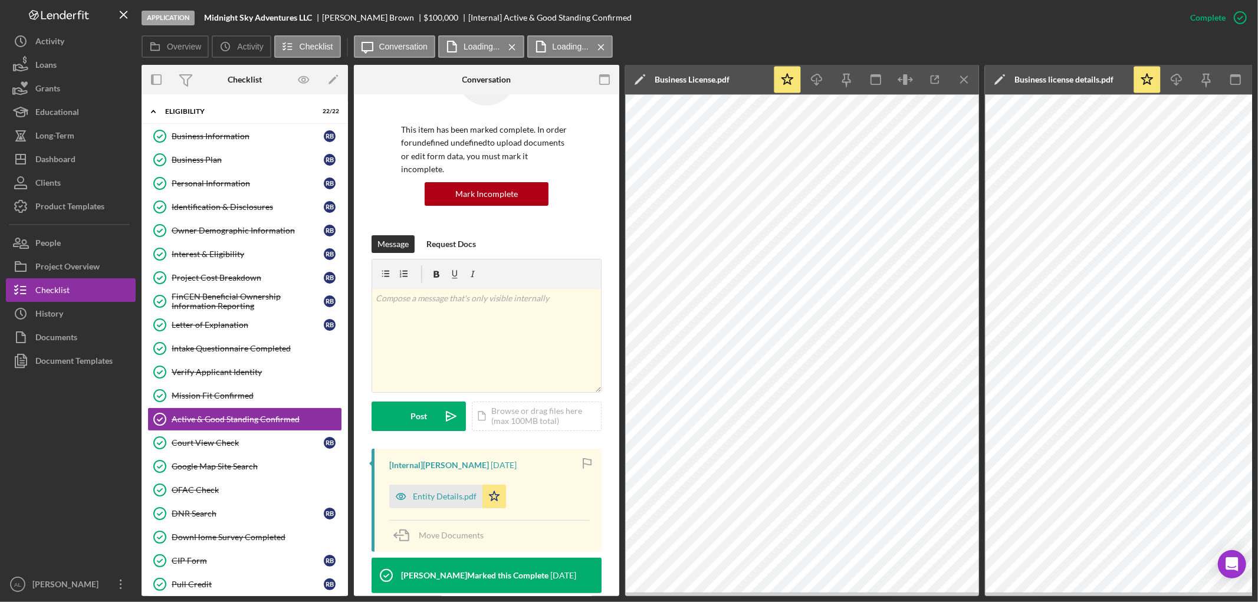
drag, startPoint x: 944, startPoint y: 81, endPoint x: 988, endPoint y: 78, distance: 44.3
click at [988, 78] on div "Overview Internal Workflow Stage Application Icon/Dropdown Arrow Archive (can u…" at bounding box center [697, 331] width 1111 height 532
click at [964, 80] on icon "Icon/Menu Close" at bounding box center [965, 80] width 27 height 27
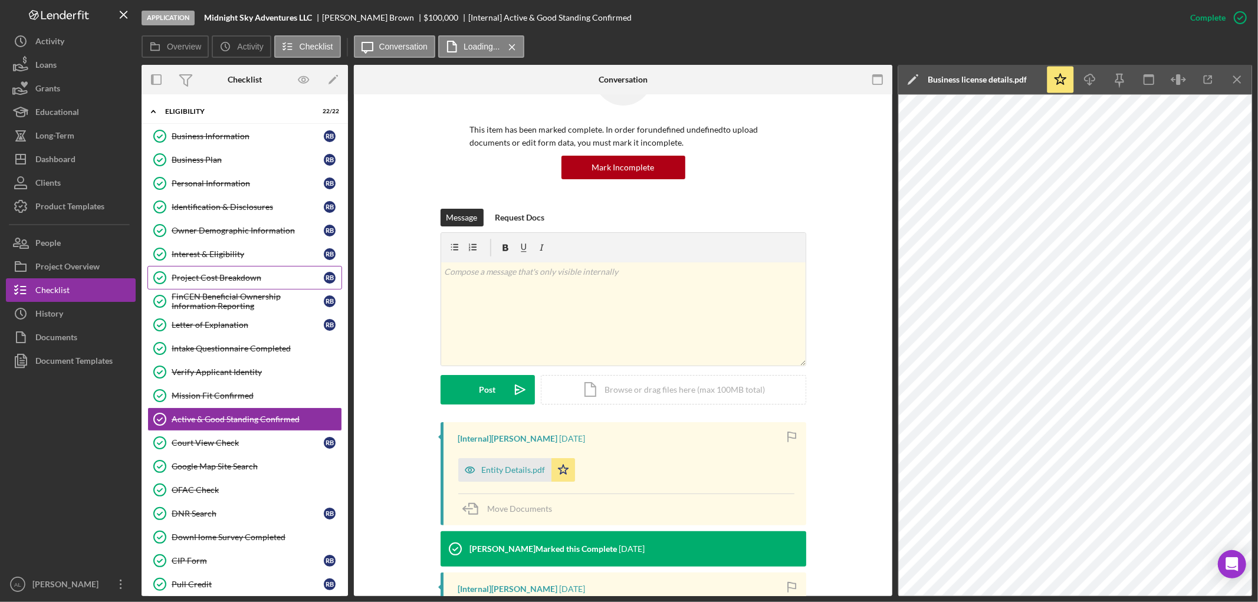
click at [252, 280] on div "Project Cost Breakdown" at bounding box center [248, 277] width 152 height 9
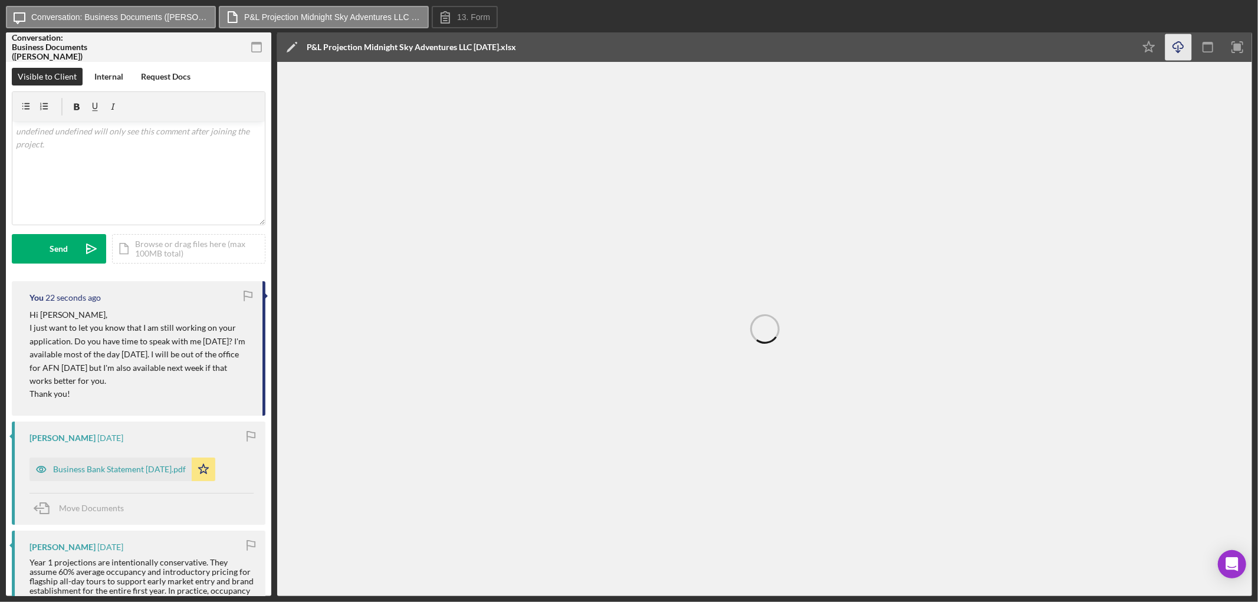
click at [1180, 46] on icon "Icon/Download" at bounding box center [1179, 47] width 27 height 27
